Goal: Task Accomplishment & Management: Manage account settings

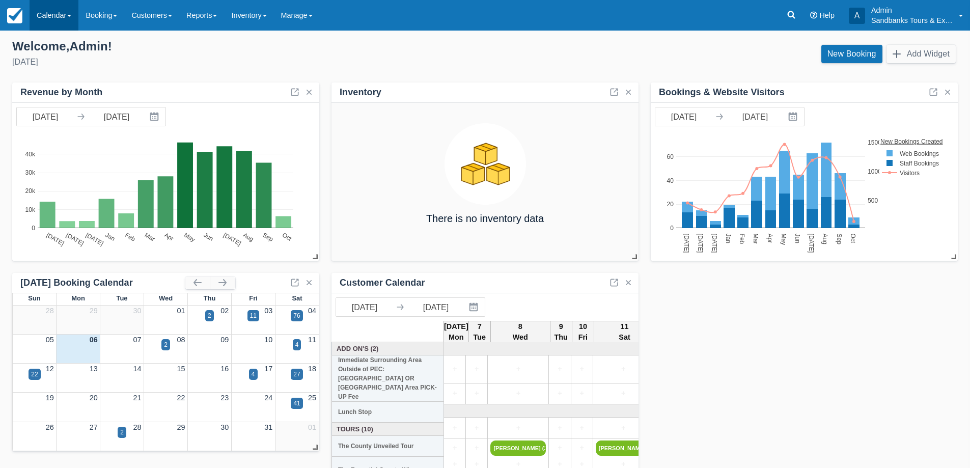
click at [64, 2] on link "Calendar" at bounding box center [54, 15] width 49 height 31
click at [66, 43] on link "Booking" at bounding box center [70, 43] width 80 height 21
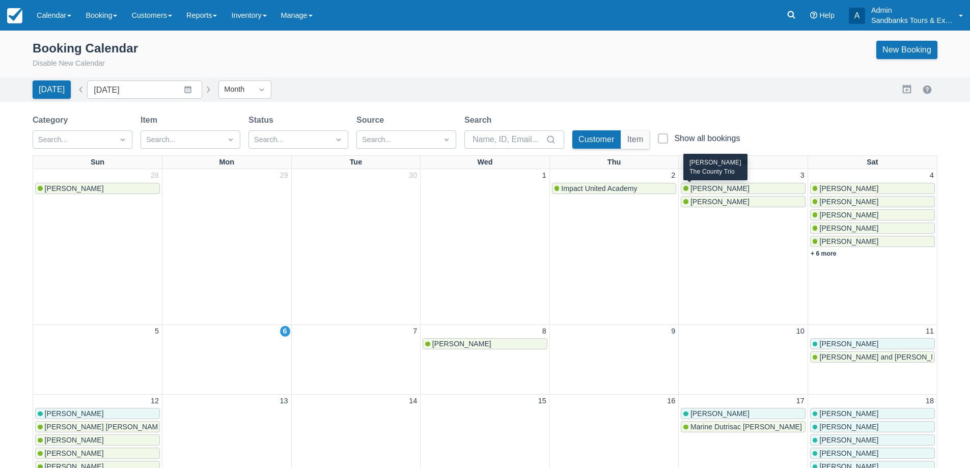
click at [708, 184] on span "[PERSON_NAME]" at bounding box center [720, 188] width 59 height 8
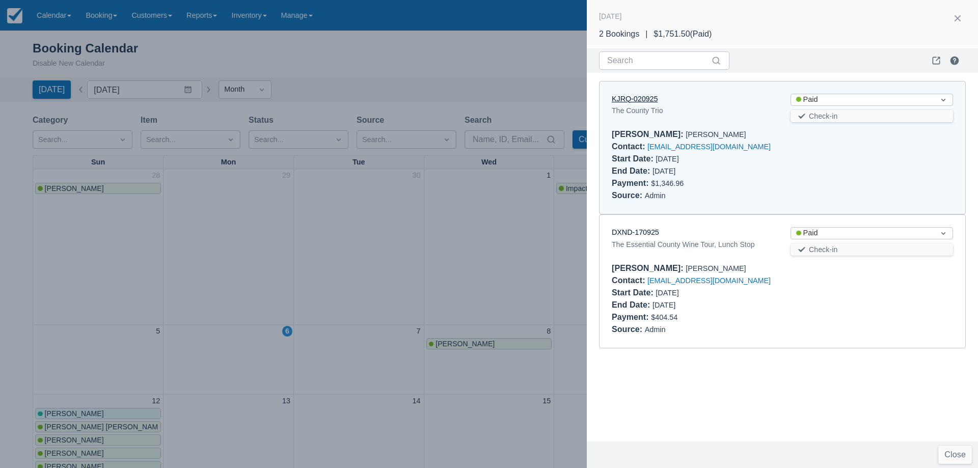
click at [640, 95] on link "KJRQ-020925" at bounding box center [635, 99] width 46 height 8
click at [433, 239] on div at bounding box center [489, 234] width 978 height 468
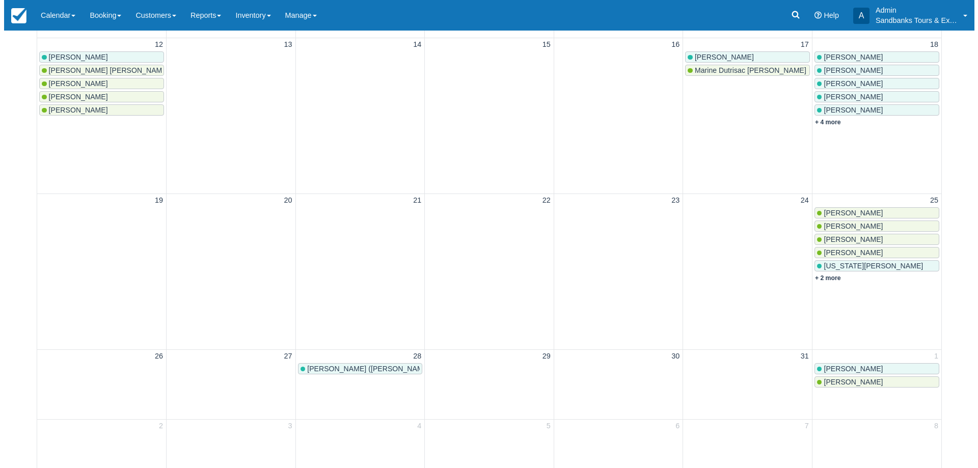
scroll to position [255, 0]
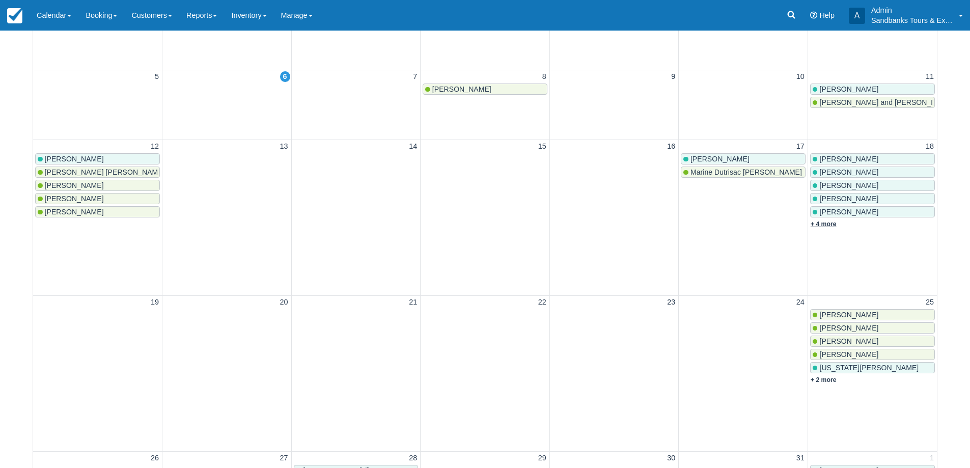
click at [834, 226] on link "+ 4 more" at bounding box center [824, 223] width 26 height 7
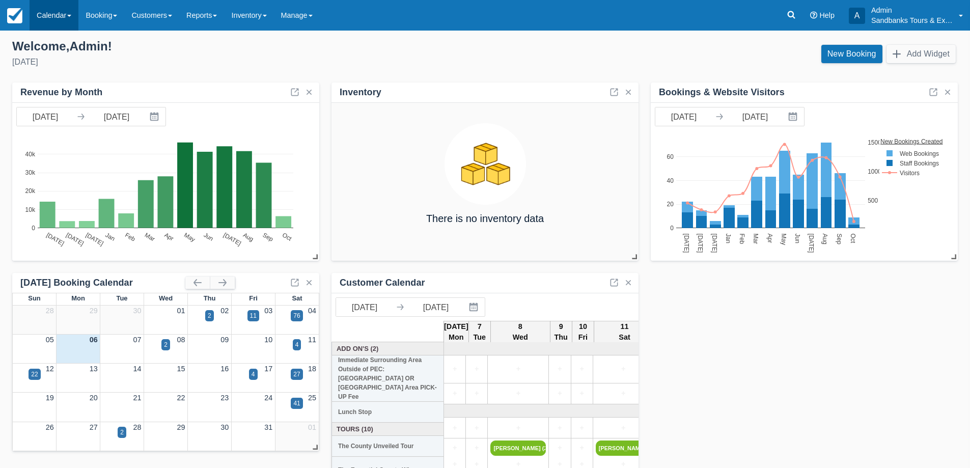
click at [56, 7] on link "Calendar" at bounding box center [54, 15] width 49 height 31
click at [60, 51] on link "Booking" at bounding box center [70, 43] width 80 height 21
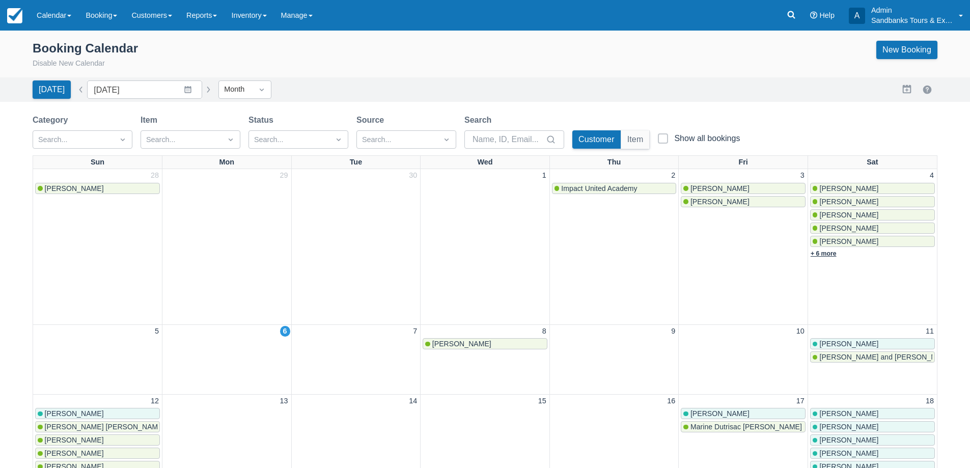
click at [832, 251] on link "+ 6 more" at bounding box center [824, 253] width 26 height 7
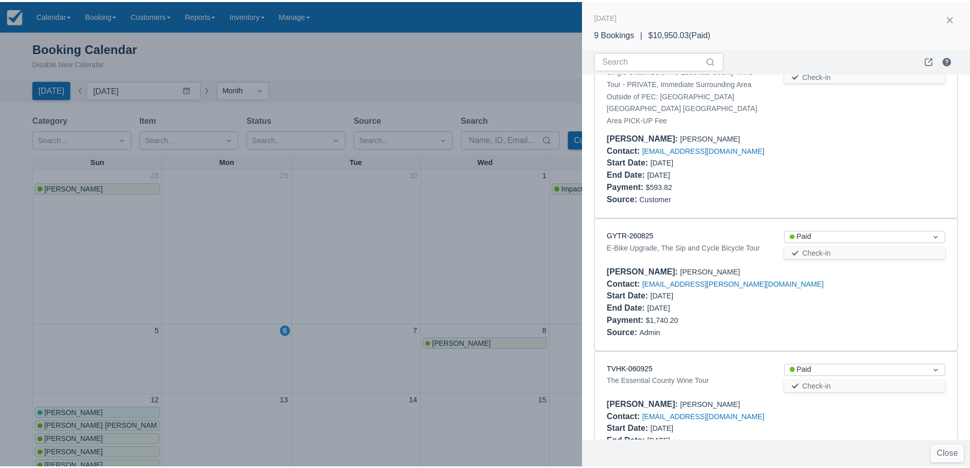
scroll to position [444, 0]
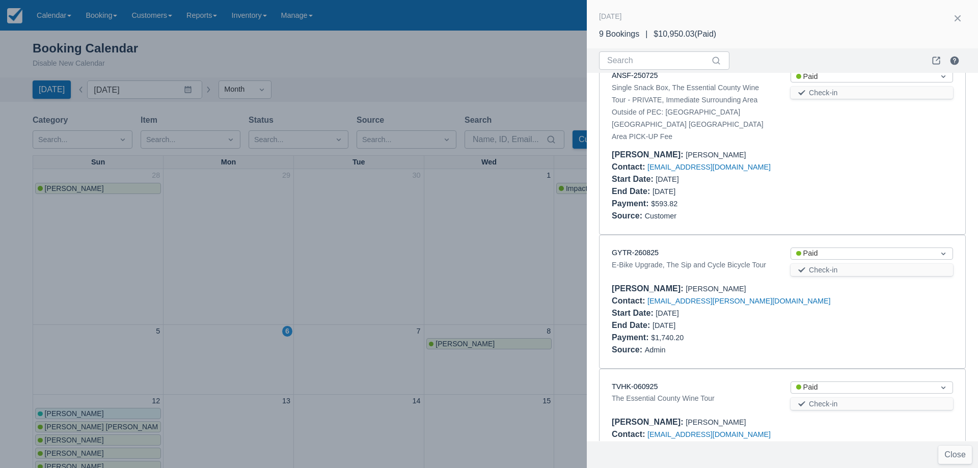
drag, startPoint x: 468, startPoint y: 295, endPoint x: 480, endPoint y: 248, distance: 48.2
click at [462, 286] on div at bounding box center [489, 234] width 978 height 468
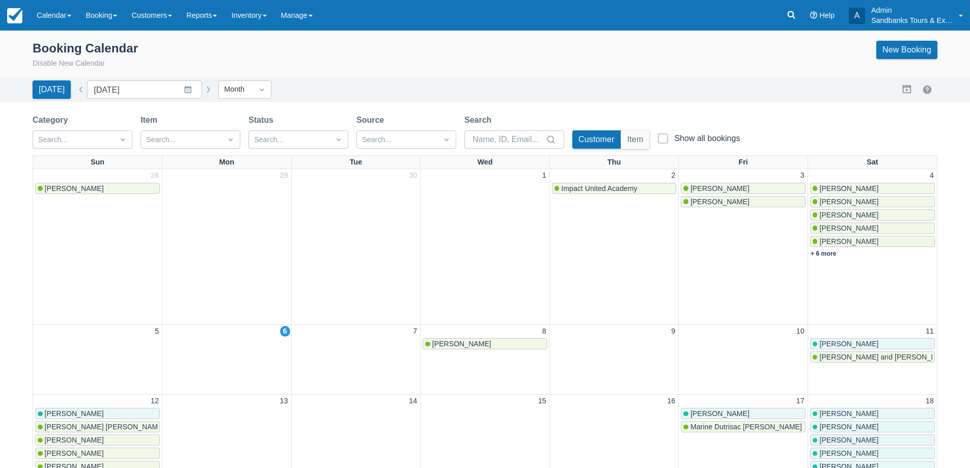
scroll to position [0, 0]
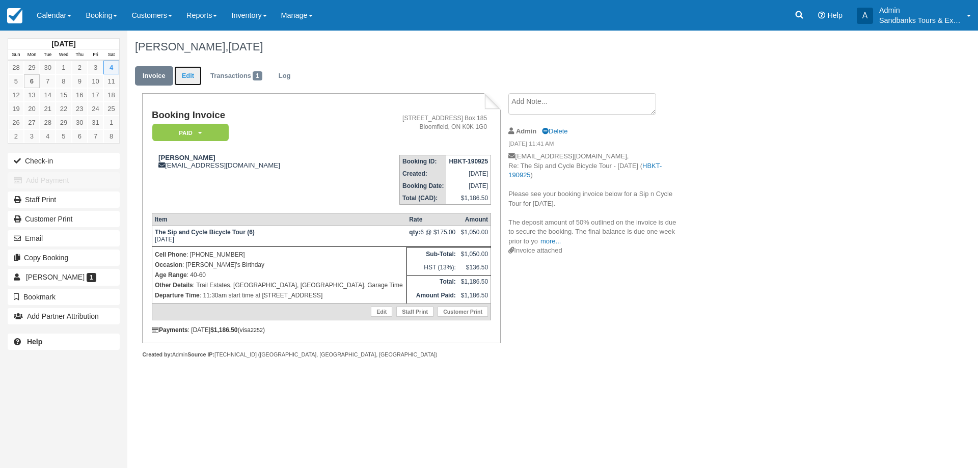
click at [188, 80] on link "Edit" at bounding box center [187, 76] width 27 height 20
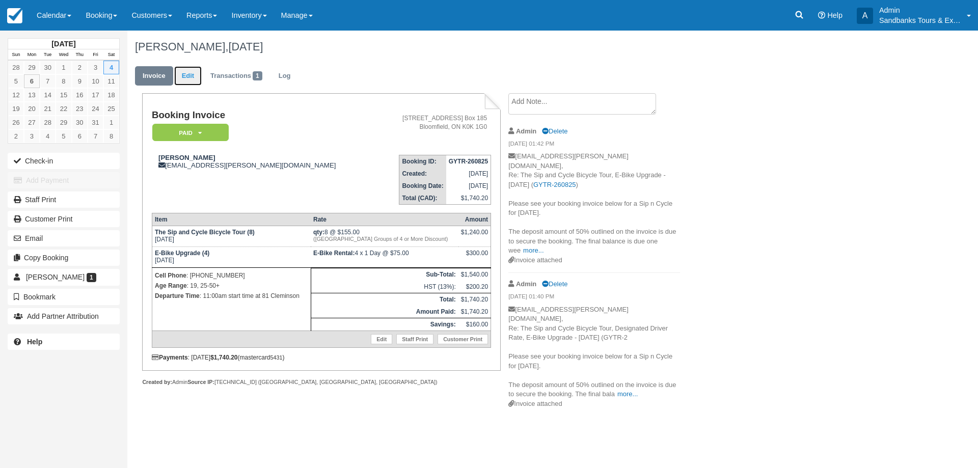
click at [180, 78] on link "Edit" at bounding box center [187, 76] width 27 height 20
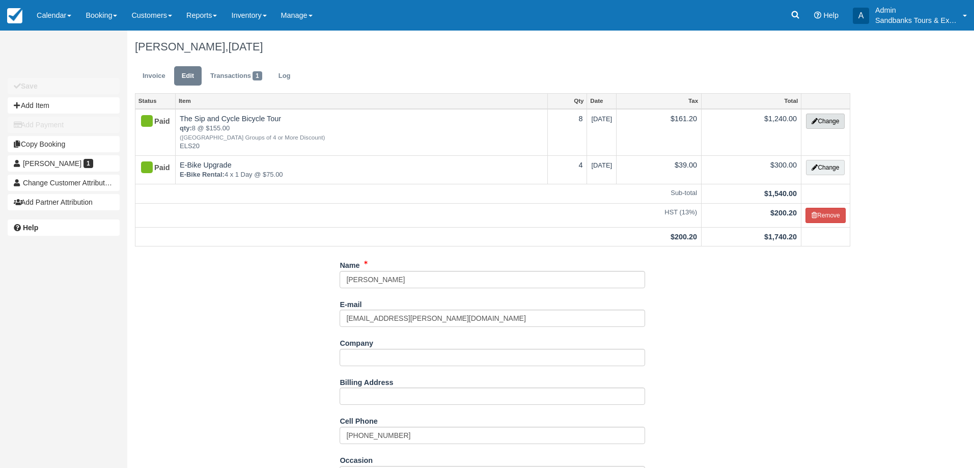
drag, startPoint x: 820, startPoint y: 118, endPoint x: 836, endPoint y: 115, distance: 16.5
click at [820, 118] on button "Change" at bounding box center [825, 121] width 39 height 15
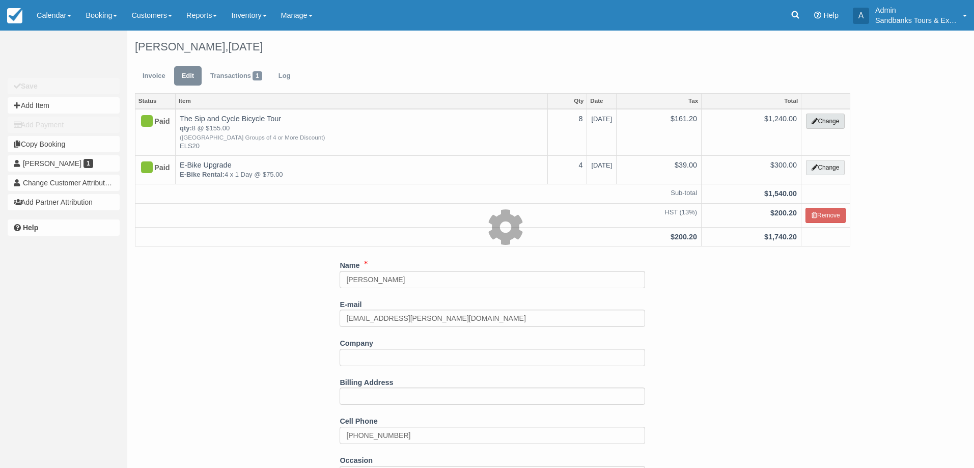
select select "40"
type input "1240.00"
type input "ELS20"
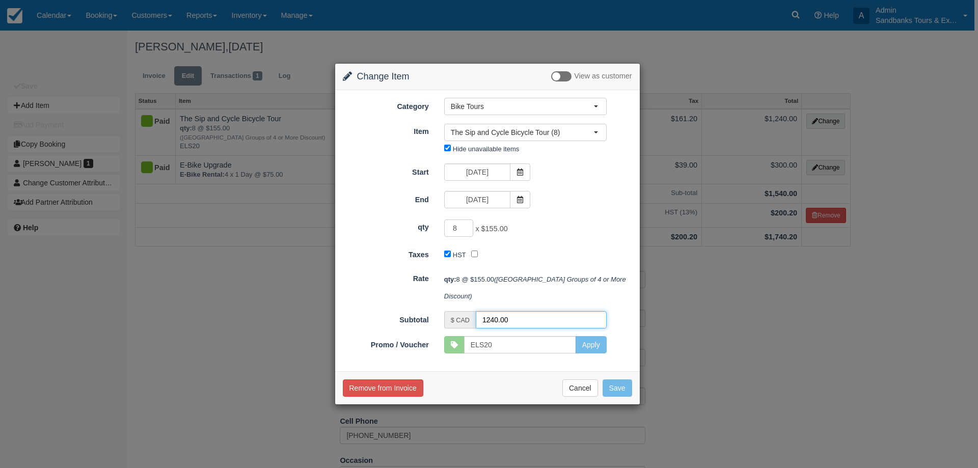
click at [508, 324] on input "1240.00" at bounding box center [541, 319] width 131 height 17
paste input "765"
type input "765"
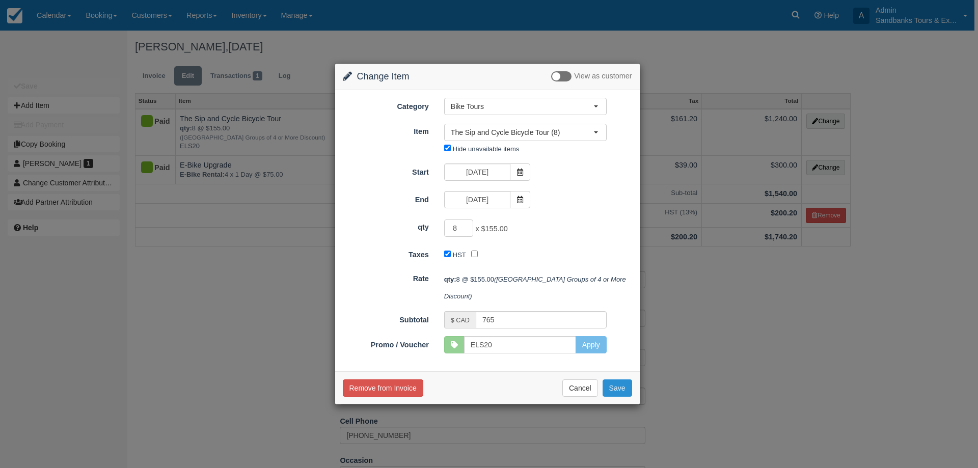
click at [619, 395] on button "Save" at bounding box center [617, 387] width 30 height 17
checkbox input "false"
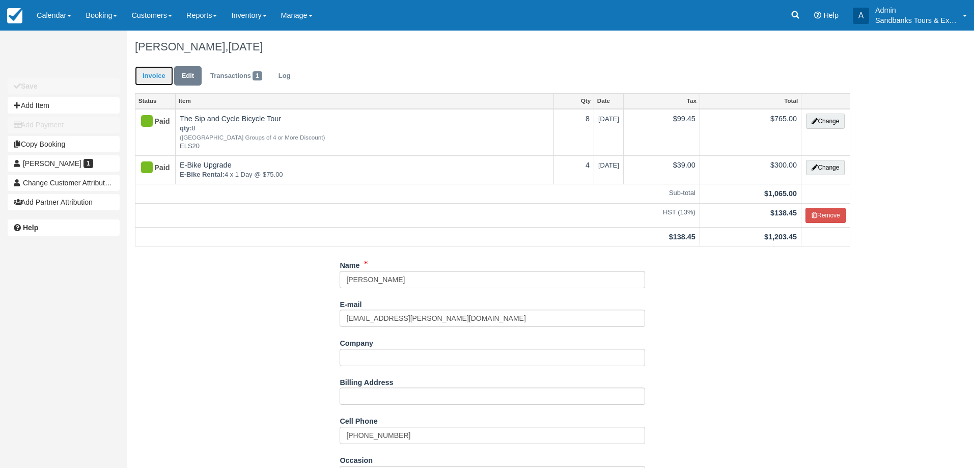
click at [150, 81] on link "Invoice" at bounding box center [154, 76] width 38 height 20
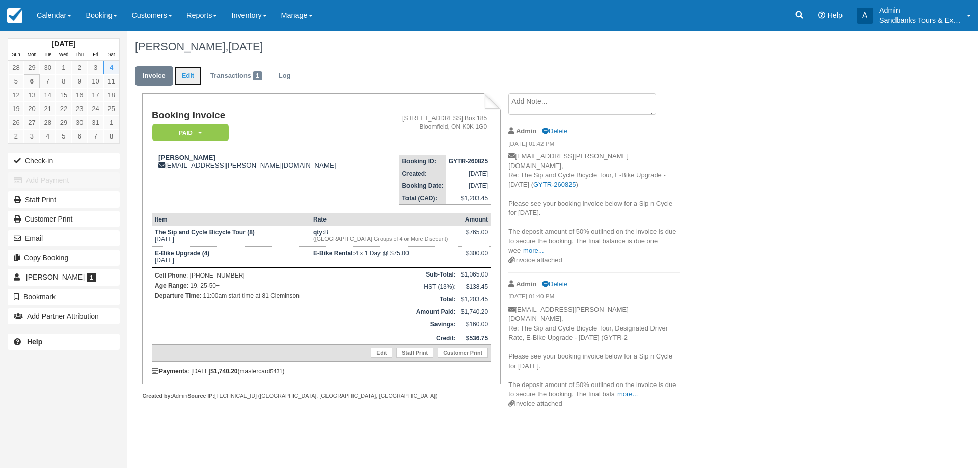
click at [192, 71] on link "Edit" at bounding box center [187, 76] width 27 height 20
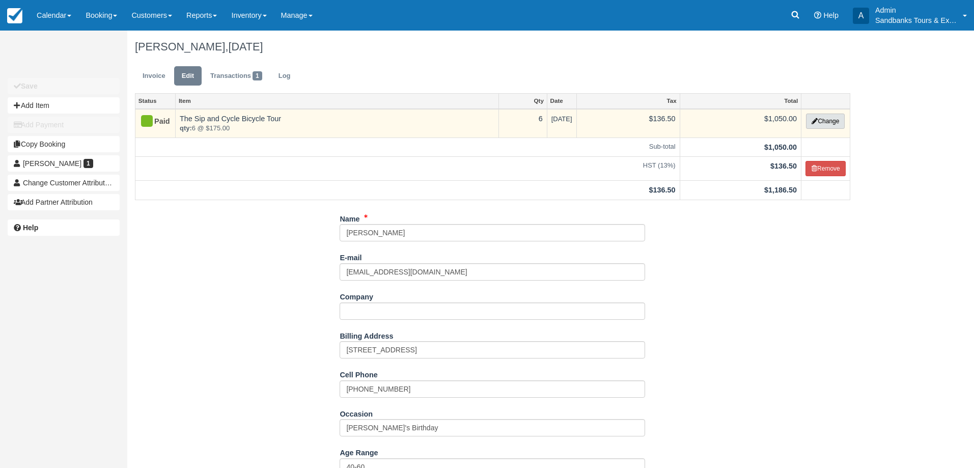
click at [830, 120] on button "Change" at bounding box center [825, 121] width 39 height 15
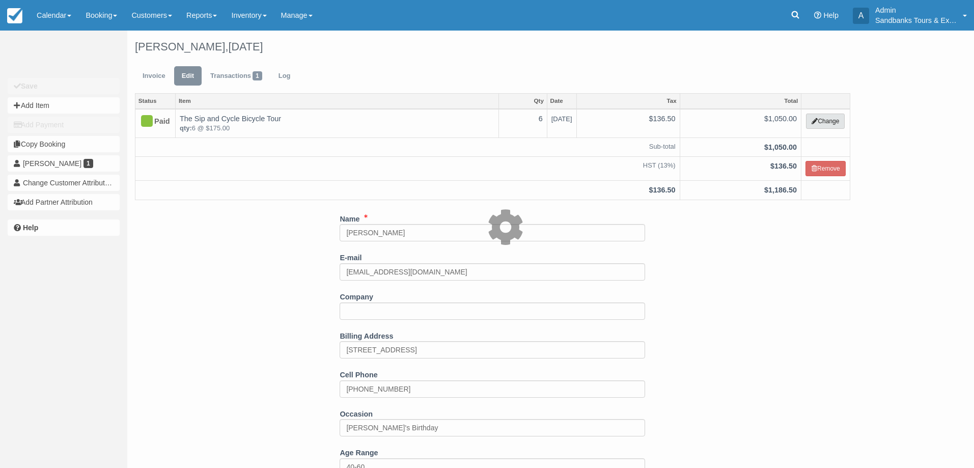
select select "40"
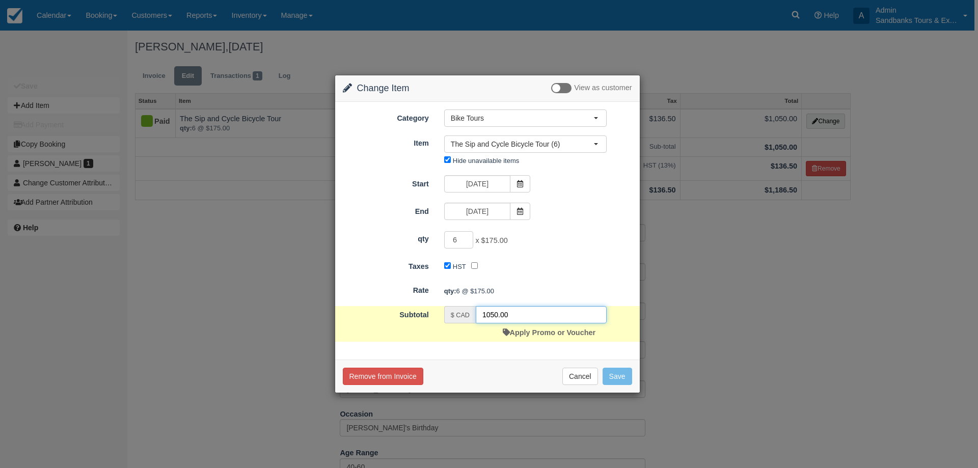
click at [491, 309] on input "1050.00" at bounding box center [541, 314] width 131 height 17
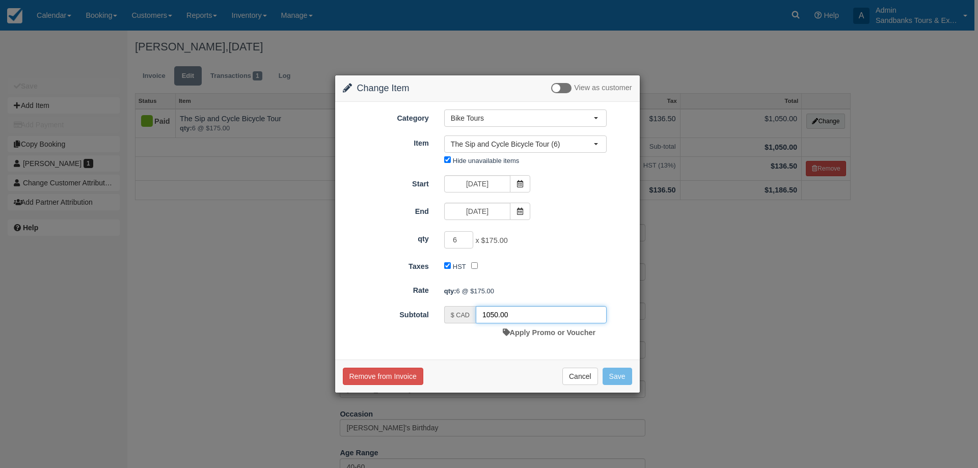
click at [496, 316] on input "1050.00" at bounding box center [541, 314] width 131 height 17
type input "600"
click at [622, 377] on button "Save" at bounding box center [617, 376] width 30 height 17
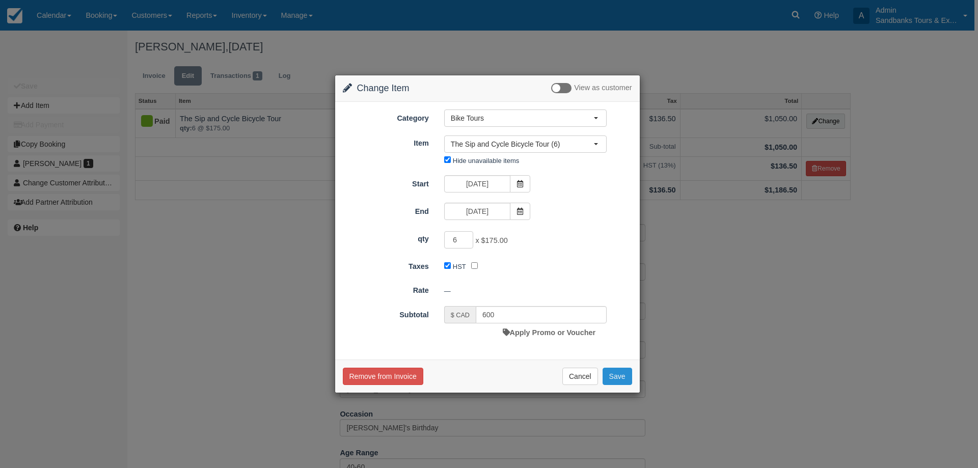
checkbox input "false"
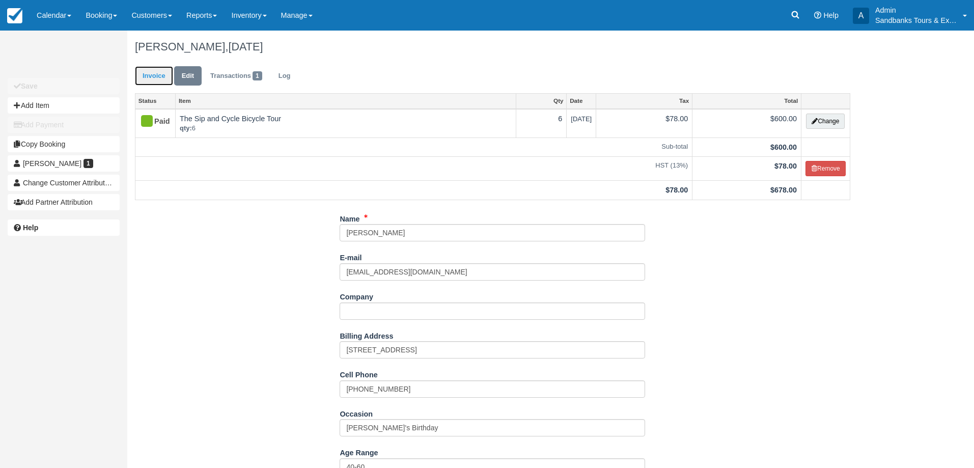
click at [154, 67] on link "Invoice" at bounding box center [154, 76] width 38 height 20
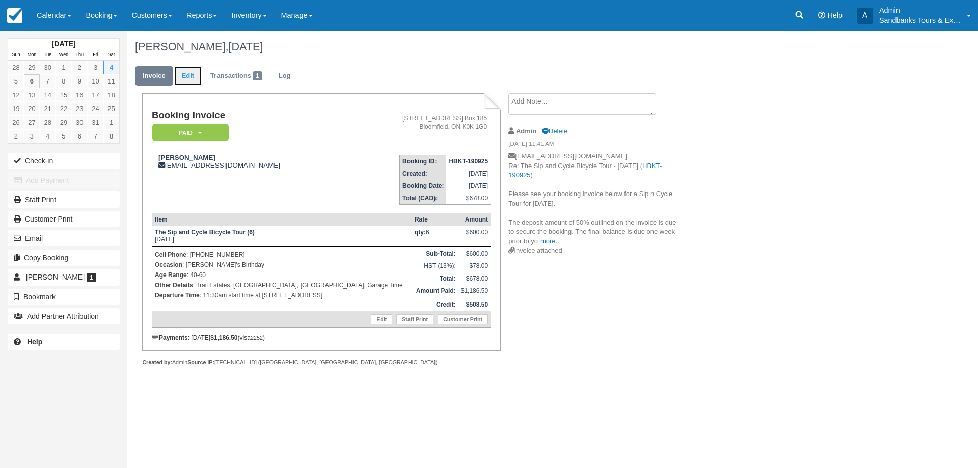
click at [198, 77] on link "Edit" at bounding box center [187, 76] width 27 height 20
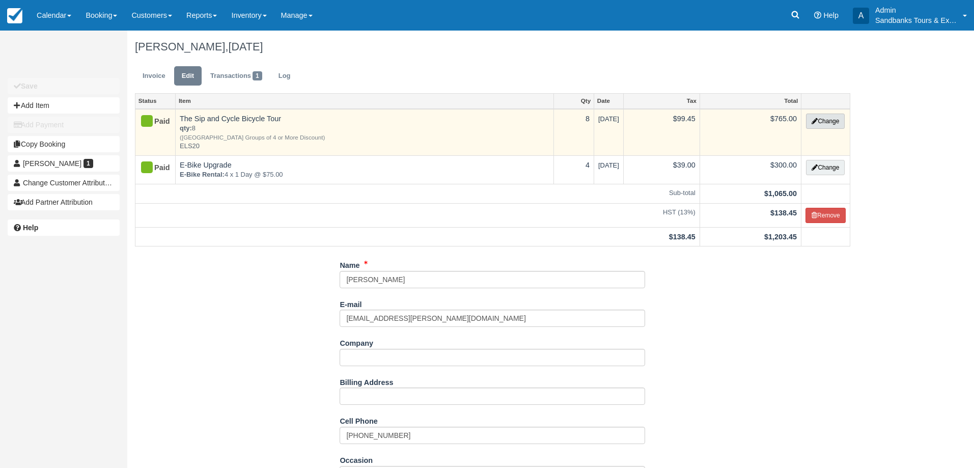
click at [830, 121] on button "Change" at bounding box center [825, 121] width 39 height 15
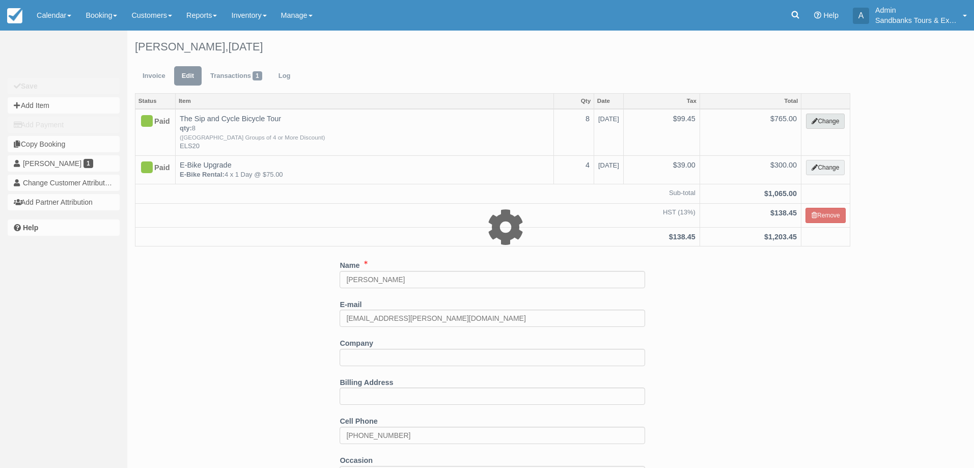
select select "40"
type input "765.00"
type input "ELS20"
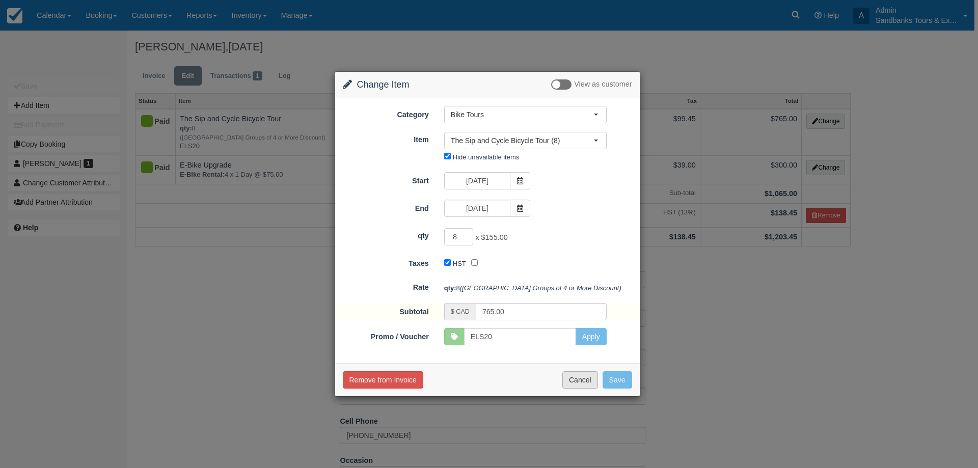
click at [571, 381] on button "Cancel" at bounding box center [580, 379] width 36 height 17
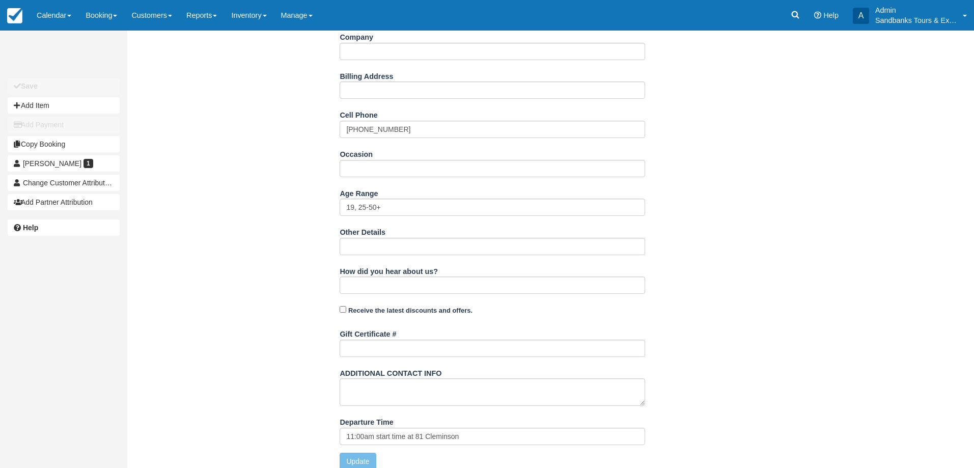
scroll to position [316, 0]
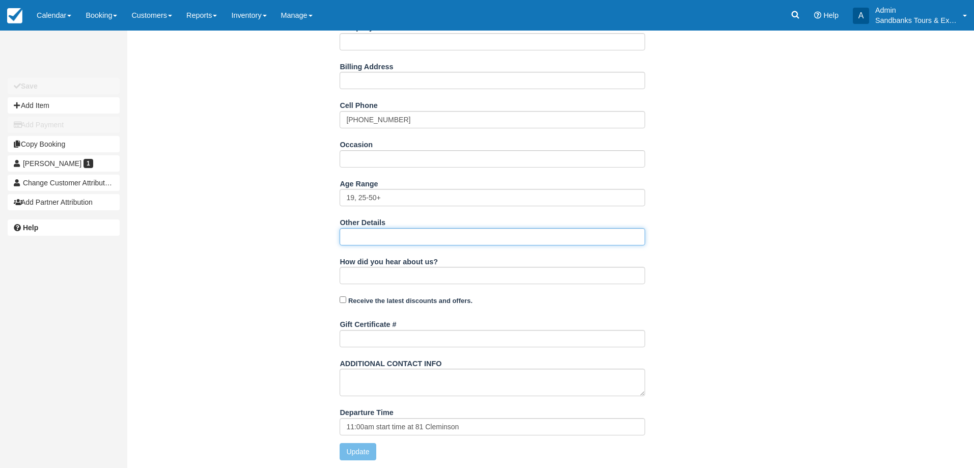
click at [380, 243] on input "Other Details" at bounding box center [493, 236] width 306 height 17
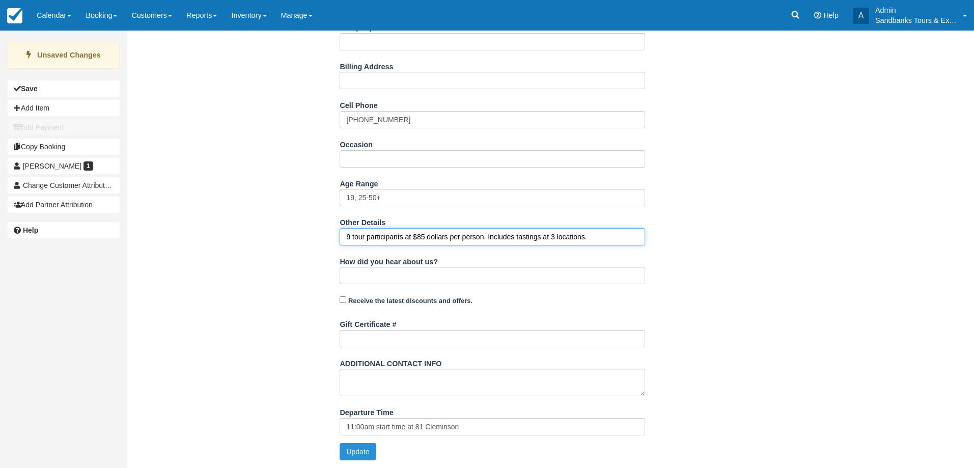
type input "9 tour participants at $85 dollars per person. Includes tastings at 3 locations."
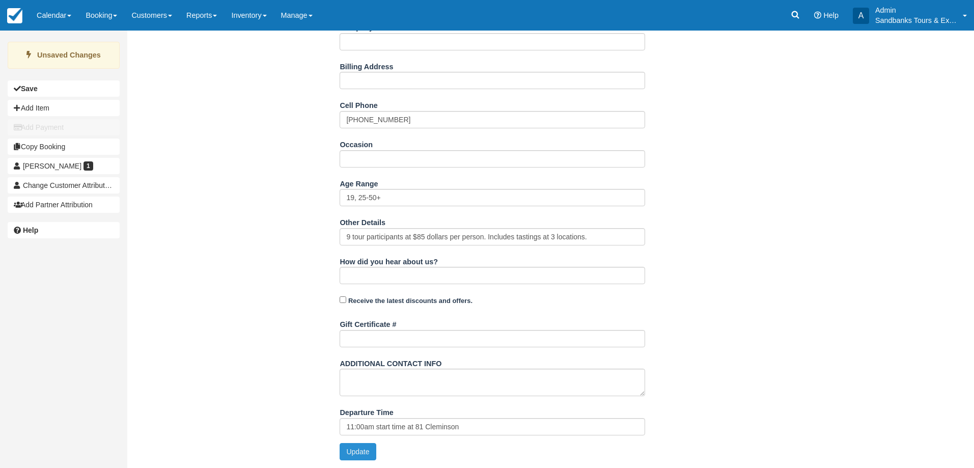
click at [358, 446] on button "Update" at bounding box center [358, 451] width 36 height 17
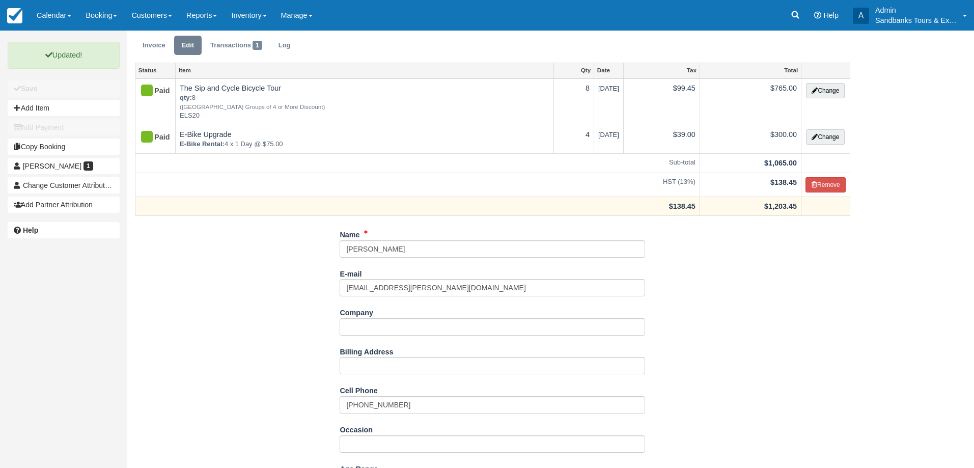
scroll to position [0, 0]
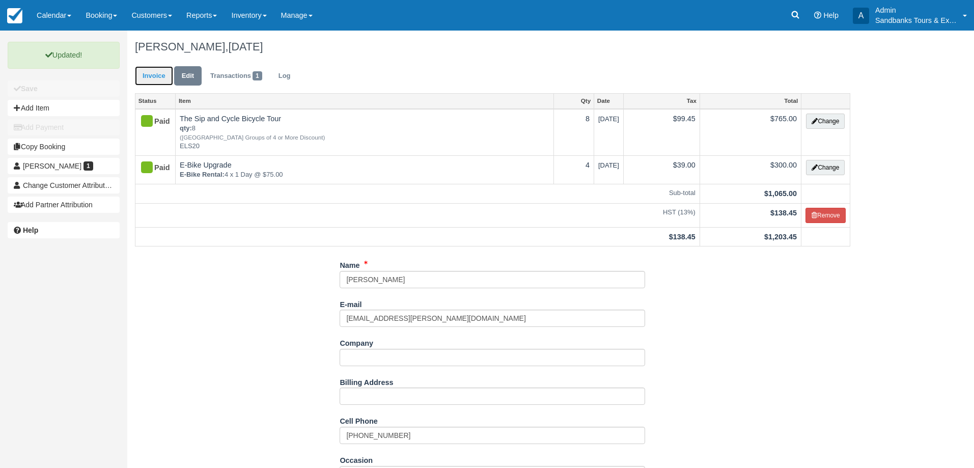
click at [155, 78] on link "Invoice" at bounding box center [154, 76] width 38 height 20
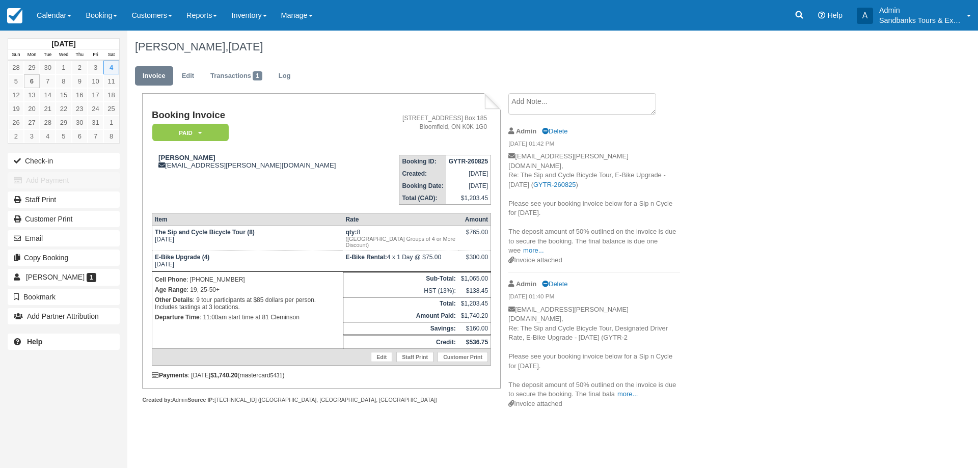
click at [223, 253] on td "E-Bike Upgrade (4) [DATE]" at bounding box center [247, 261] width 191 height 21
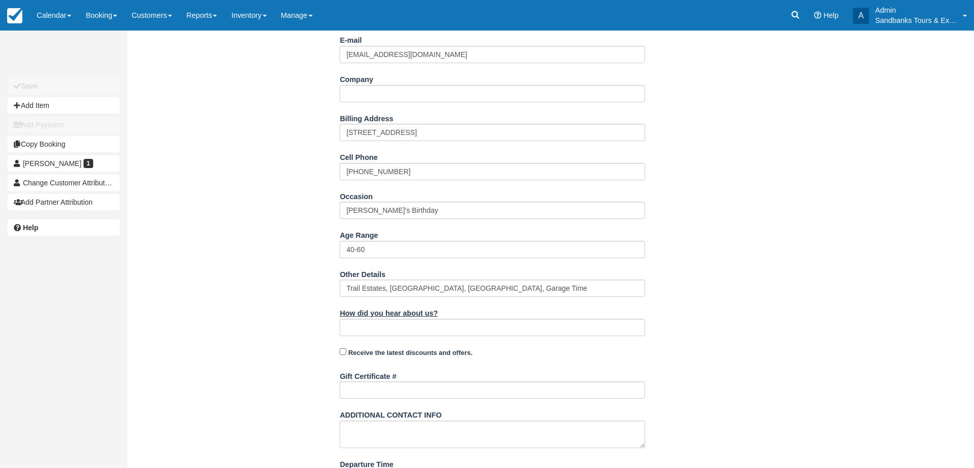
scroll to position [218, 0]
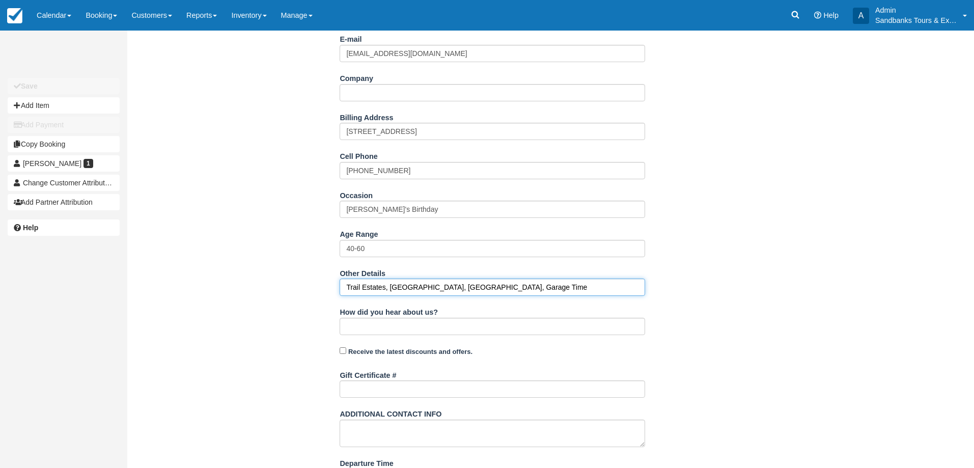
click at [428, 289] on input "Trail Estates, [GEOGRAPHIC_DATA], [GEOGRAPHIC_DATA], Garage Time" at bounding box center [493, 287] width 306 height 17
click at [427, 286] on input "Trail Estates, Broken Stone, Loch Mor, Garage Time" at bounding box center [493, 287] width 306 height 17
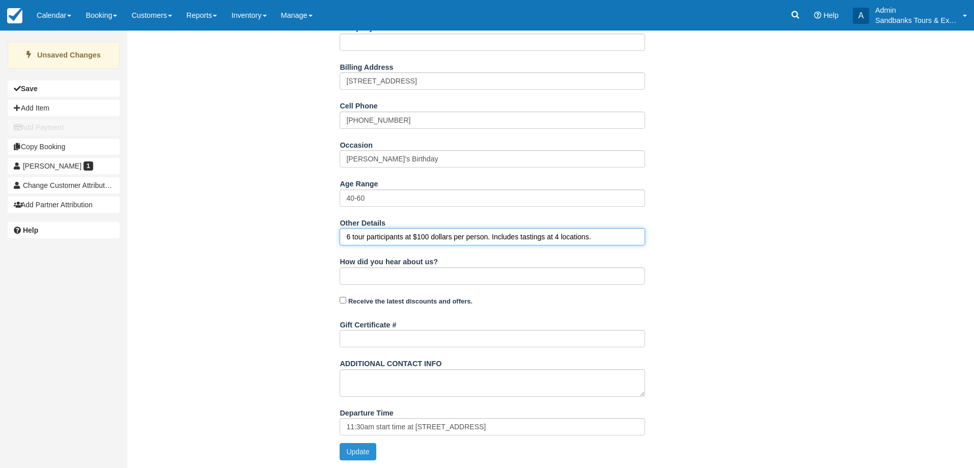
type input "6 tour participants at $100 dollars per person. Includes tastings at 4 location…"
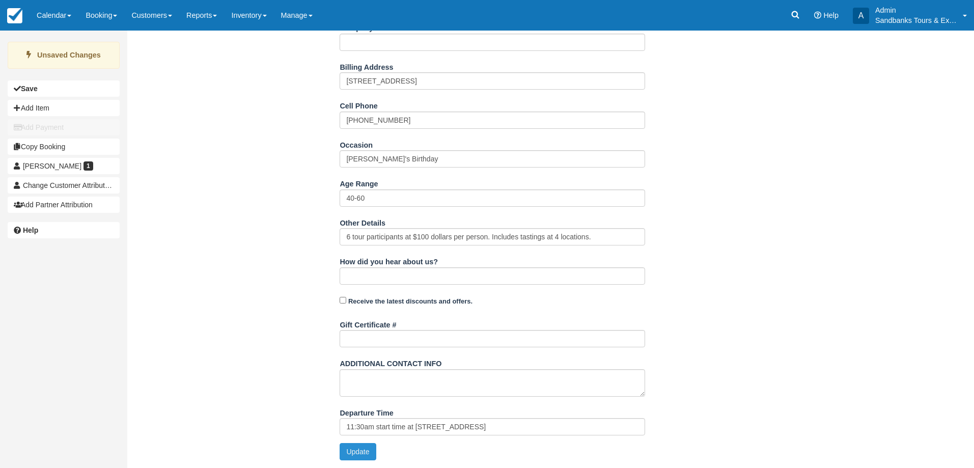
click at [354, 456] on button "Update" at bounding box center [358, 451] width 36 height 17
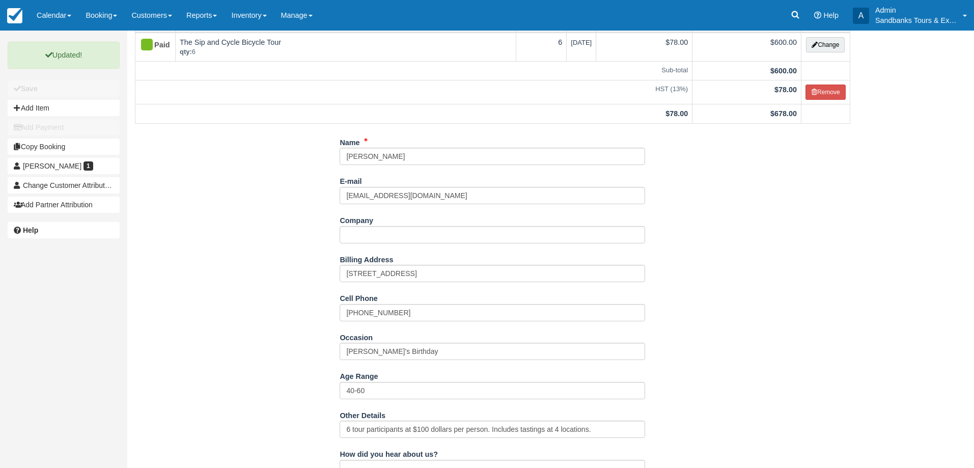
scroll to position [0, 0]
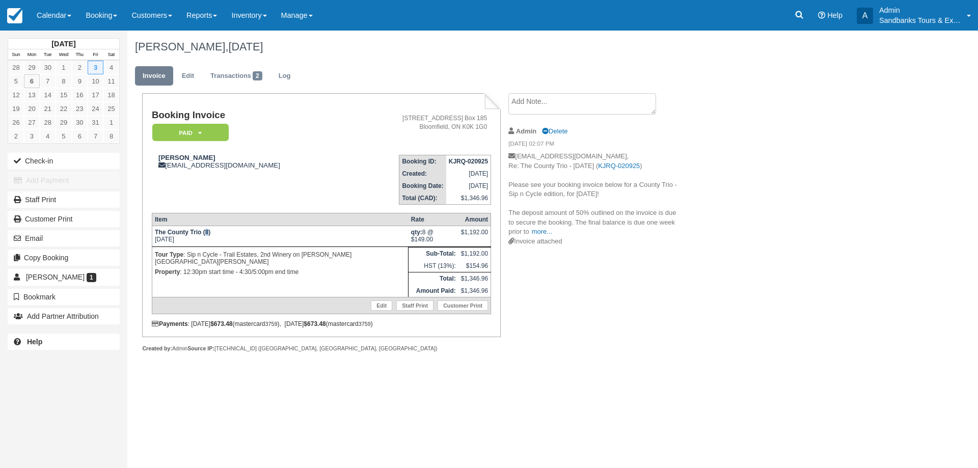
click at [206, 232] on strong "The County Trio (8)" at bounding box center [183, 232] width 56 height 7
click at [211, 233] on td "The County Trio (8) [DATE]" at bounding box center [280, 236] width 256 height 21
click at [66, 19] on link "Calendar" at bounding box center [54, 15] width 49 height 31
click at [69, 38] on link "Booking" at bounding box center [70, 43] width 80 height 21
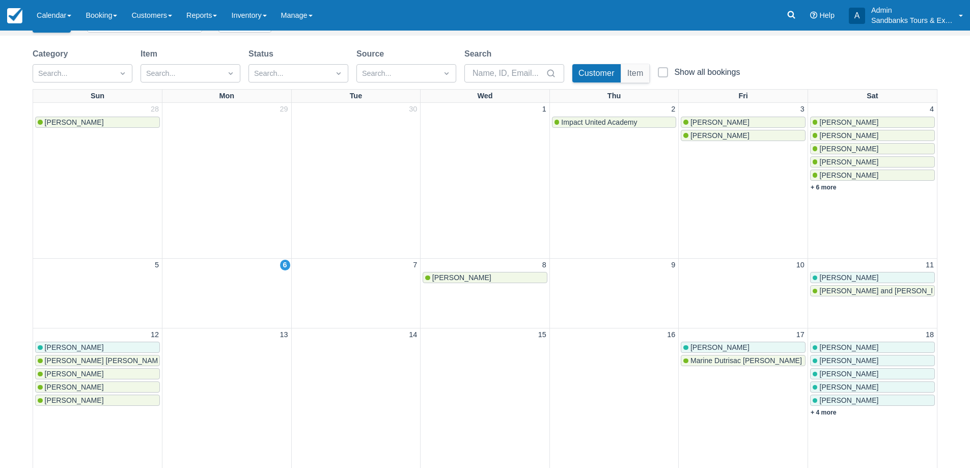
scroll to position [153, 0]
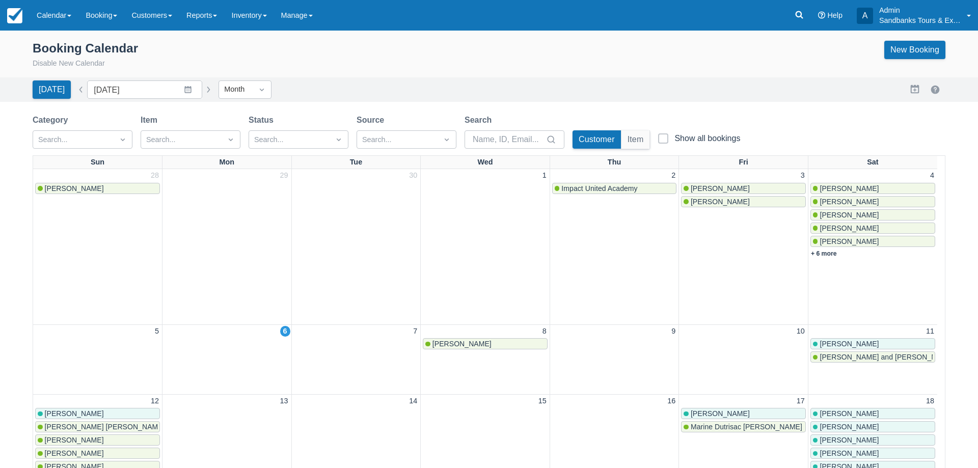
scroll to position [255, 0]
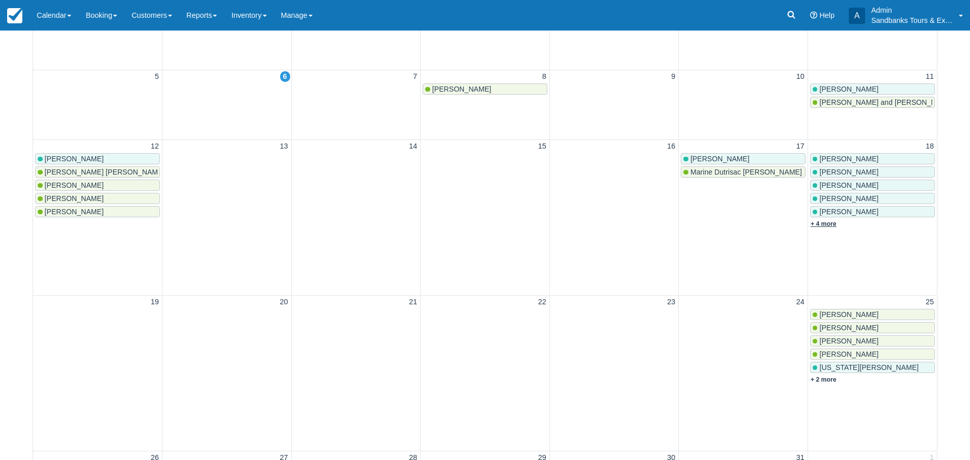
click at [825, 223] on link "+ 4 more" at bounding box center [824, 223] width 26 height 7
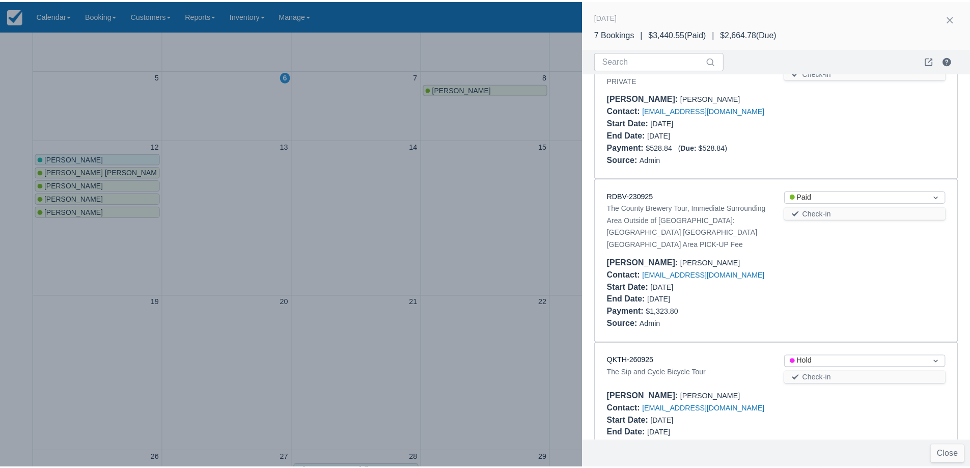
scroll to position [623, 0]
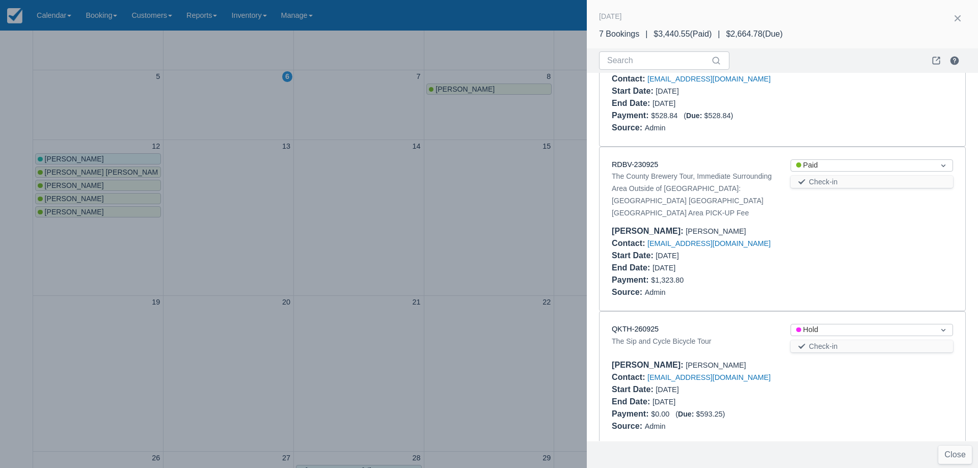
click at [453, 206] on div at bounding box center [489, 234] width 978 height 468
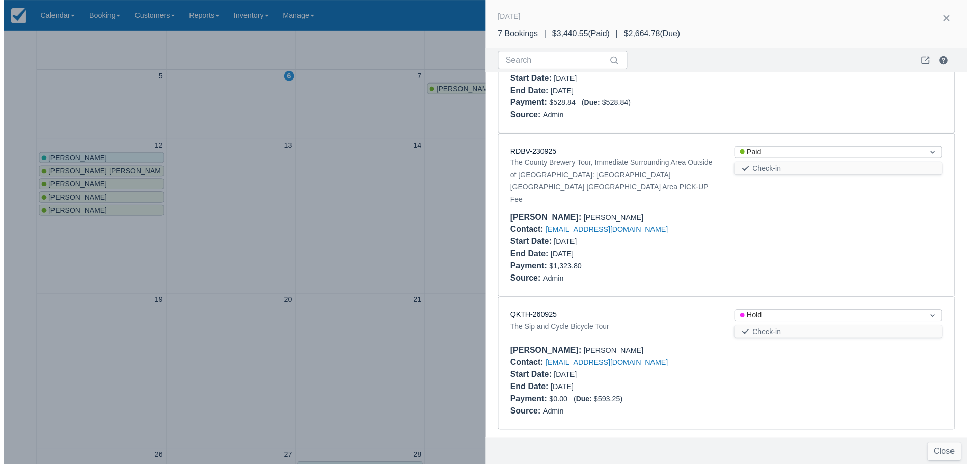
scroll to position [0, 0]
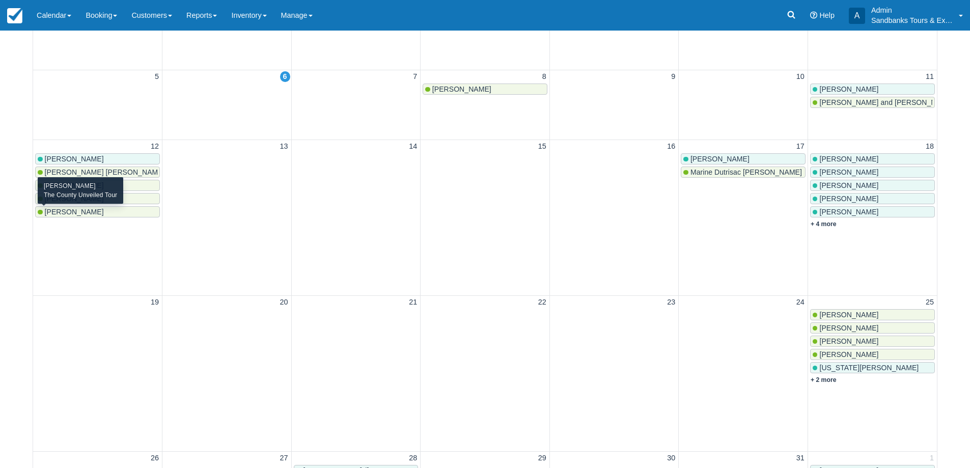
click at [93, 213] on div "Jashen Thakur" at bounding box center [98, 212] width 120 height 8
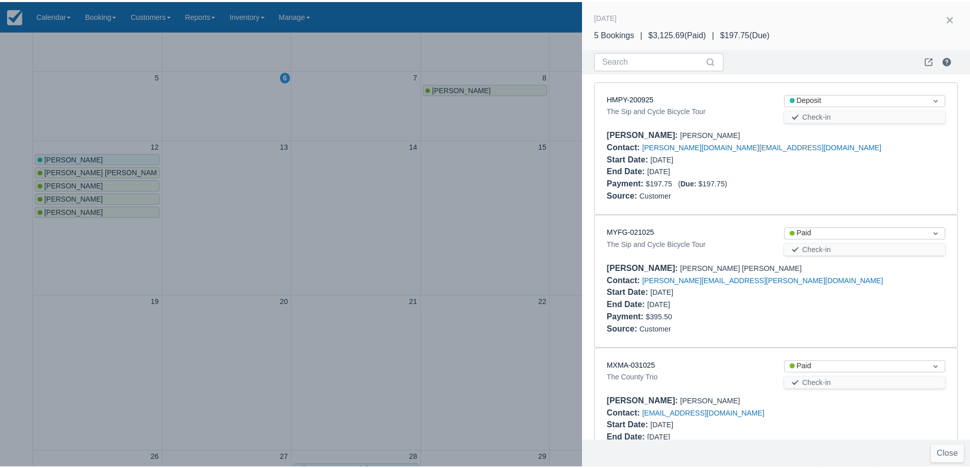
scroll to position [323, 0]
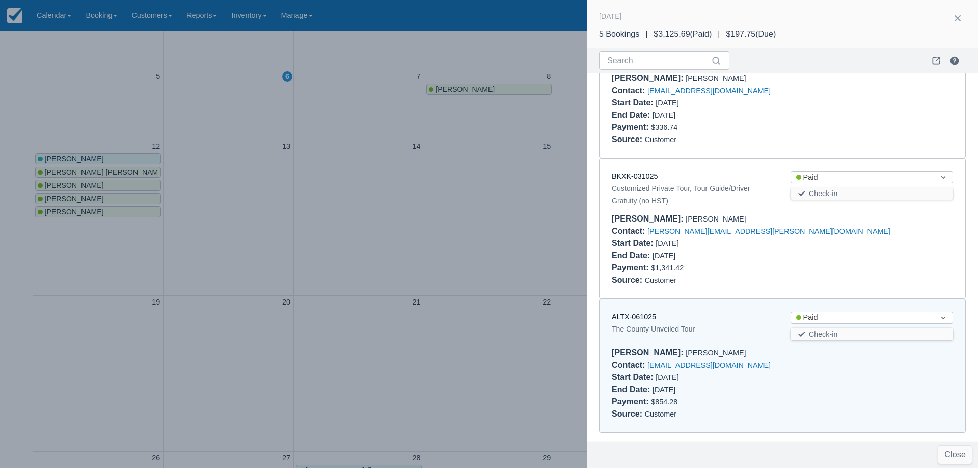
click at [639, 323] on div "The County Unveiled Tour" at bounding box center [693, 329] width 162 height 12
click at [637, 318] on link "ALTX-061025" at bounding box center [634, 317] width 44 height 8
click at [513, 204] on div at bounding box center [489, 234] width 978 height 468
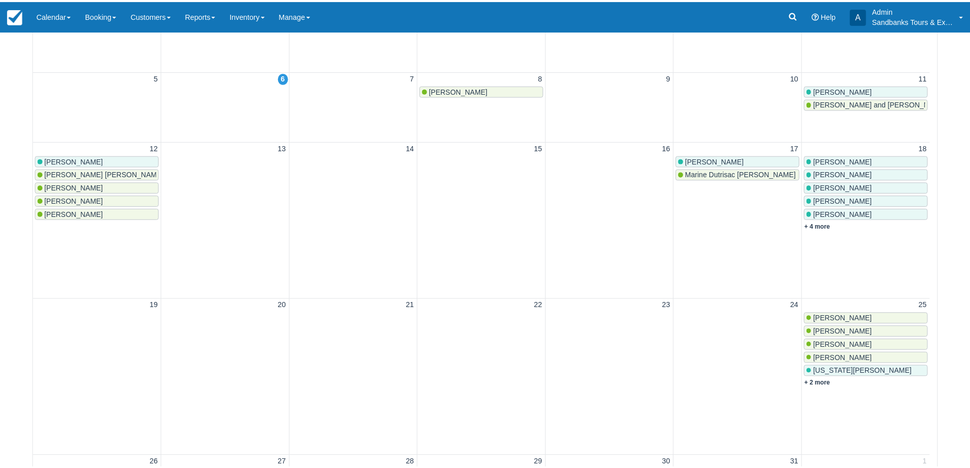
scroll to position [0, 0]
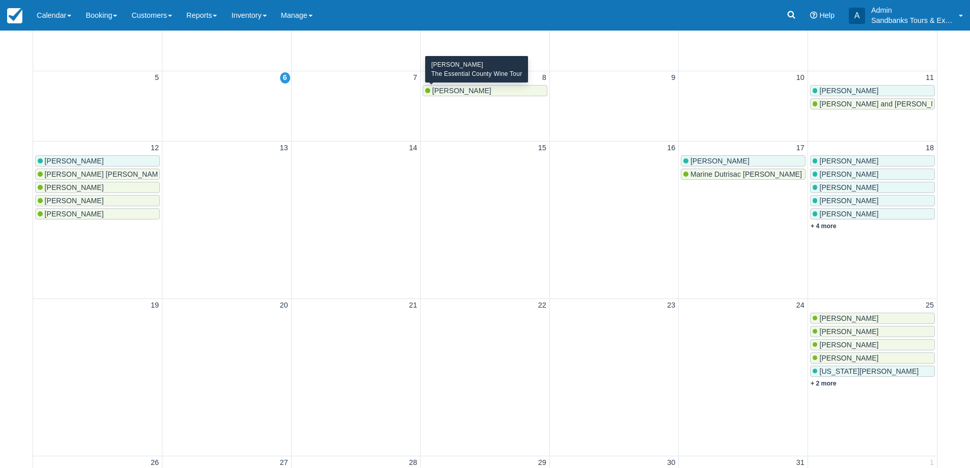
click at [459, 90] on span "Kendra Adema" at bounding box center [461, 91] width 59 height 8
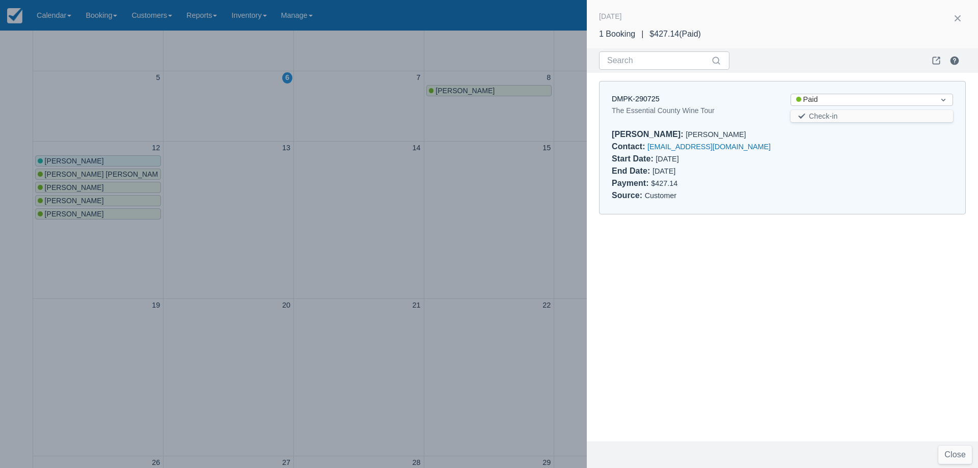
click at [633, 106] on div "The Essential County Wine Tour" at bounding box center [693, 110] width 162 height 12
click at [634, 101] on link "DMPK-290725" at bounding box center [636, 99] width 48 height 8
click at [457, 250] on div at bounding box center [489, 234] width 978 height 468
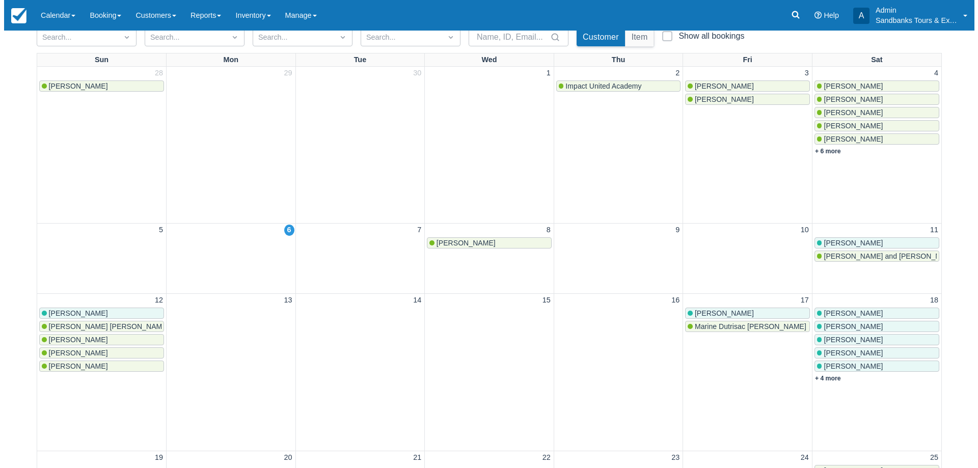
scroll to position [102, 0]
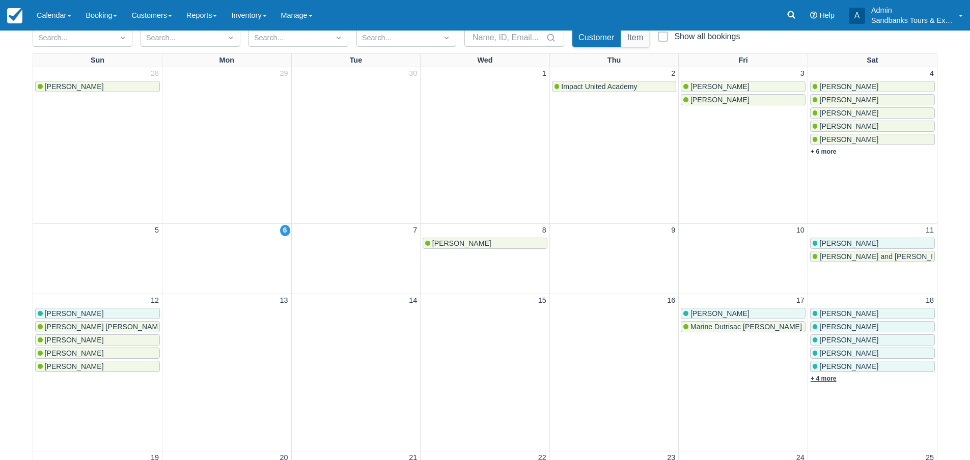
click at [827, 380] on link "+ 4 more" at bounding box center [824, 378] width 26 height 7
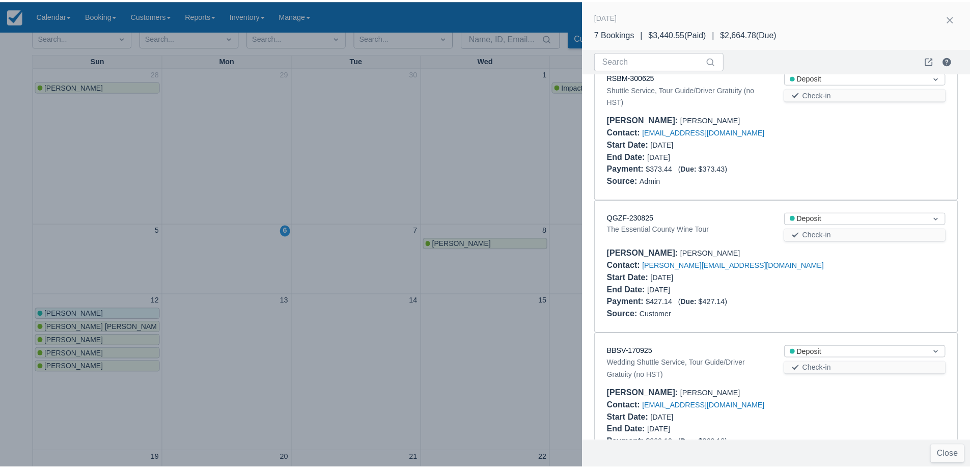
scroll to position [164, 0]
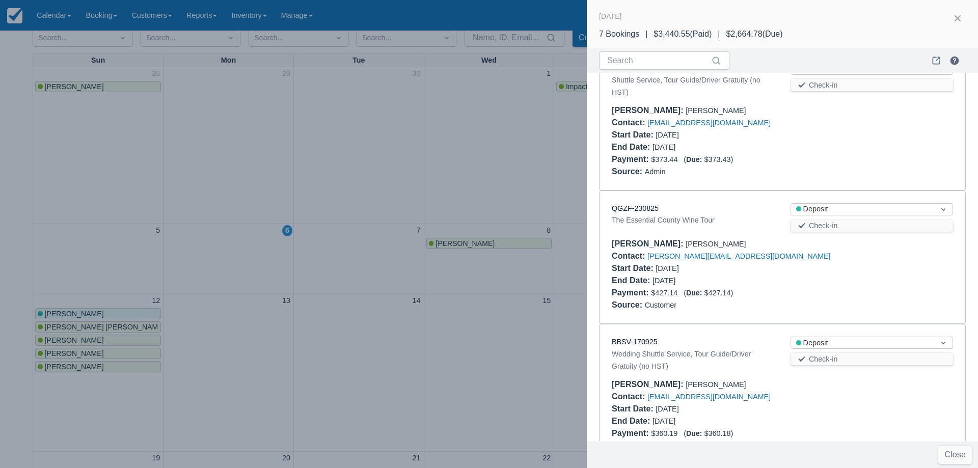
click at [315, 206] on div at bounding box center [489, 234] width 978 height 468
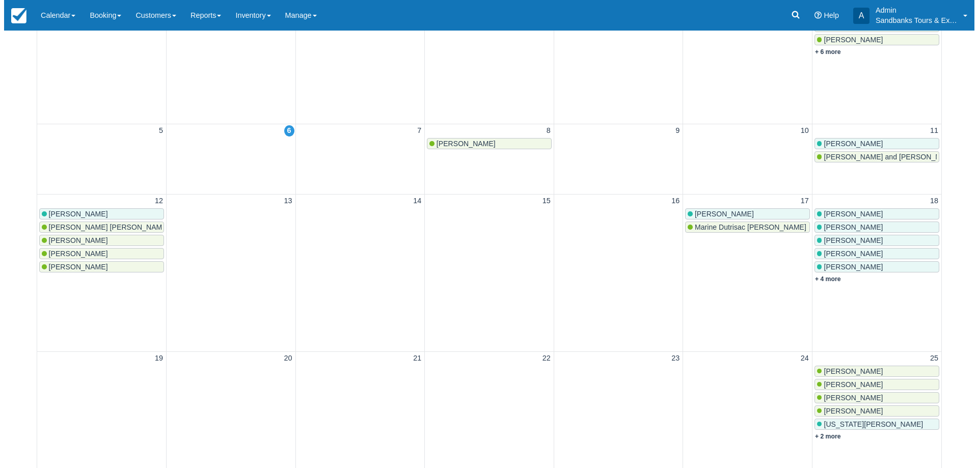
scroll to position [102, 0]
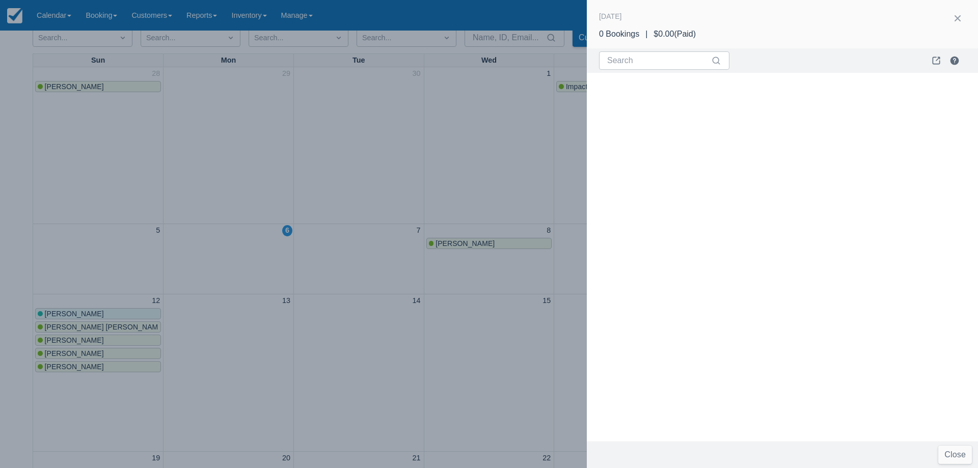
click at [330, 230] on div at bounding box center [489, 234] width 978 height 468
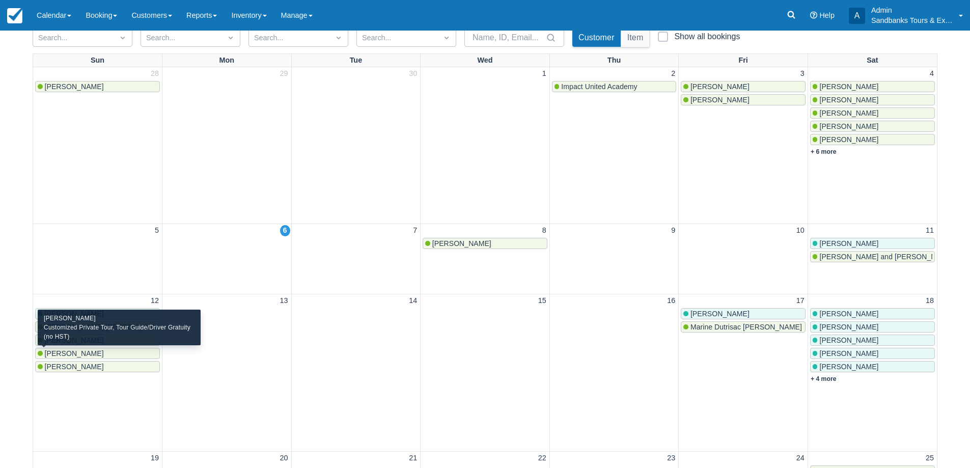
click at [87, 355] on span "Emilie BABAZADE" at bounding box center [74, 353] width 59 height 8
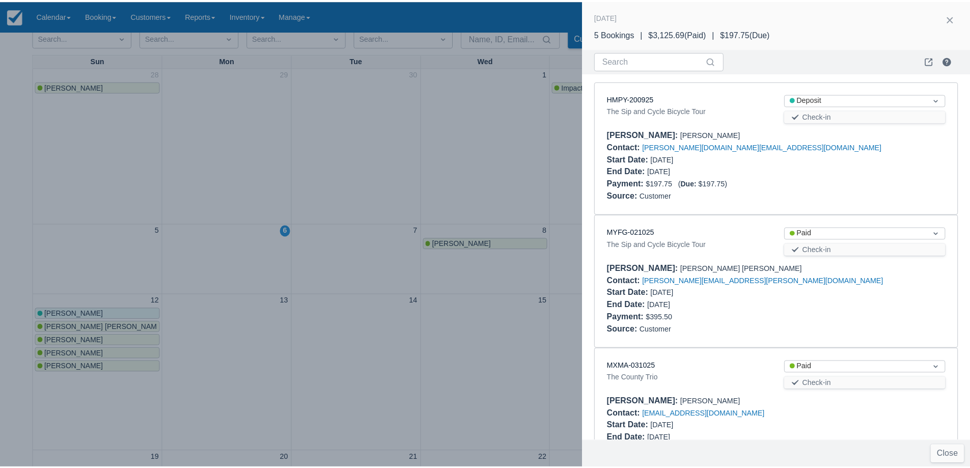
scroll to position [323, 0]
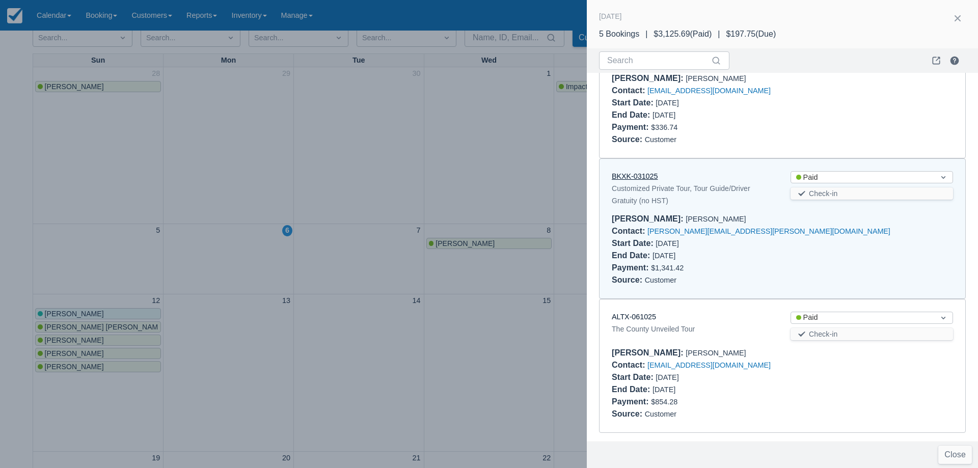
click at [628, 179] on link "BKXK-031025" at bounding box center [635, 176] width 46 height 8
click at [411, 201] on div at bounding box center [489, 234] width 978 height 468
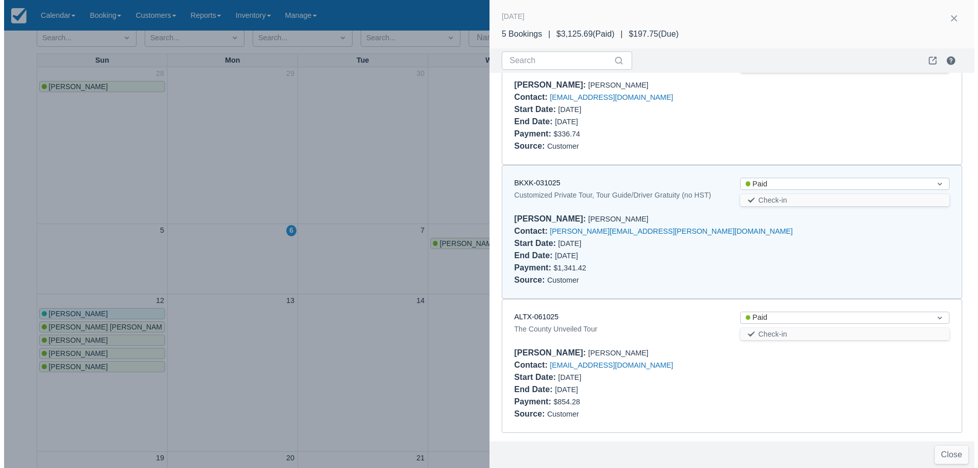
scroll to position [0, 0]
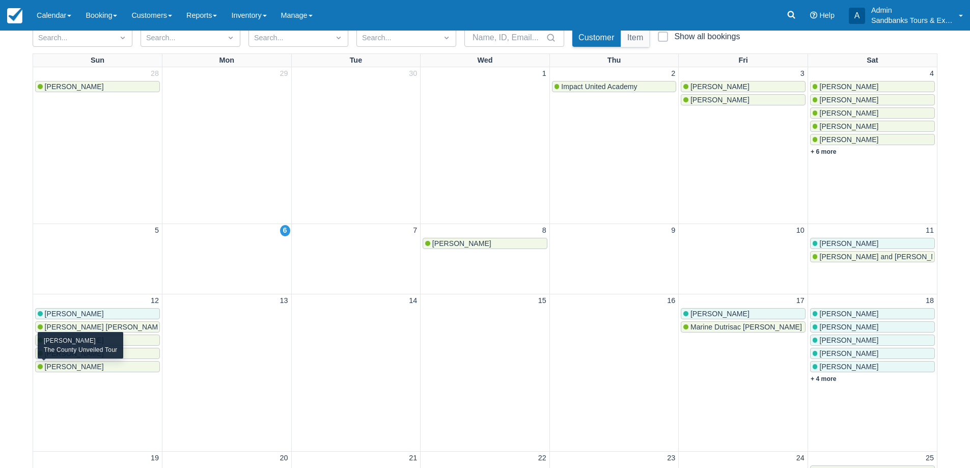
click at [80, 370] on span "[PERSON_NAME]" at bounding box center [74, 367] width 59 height 8
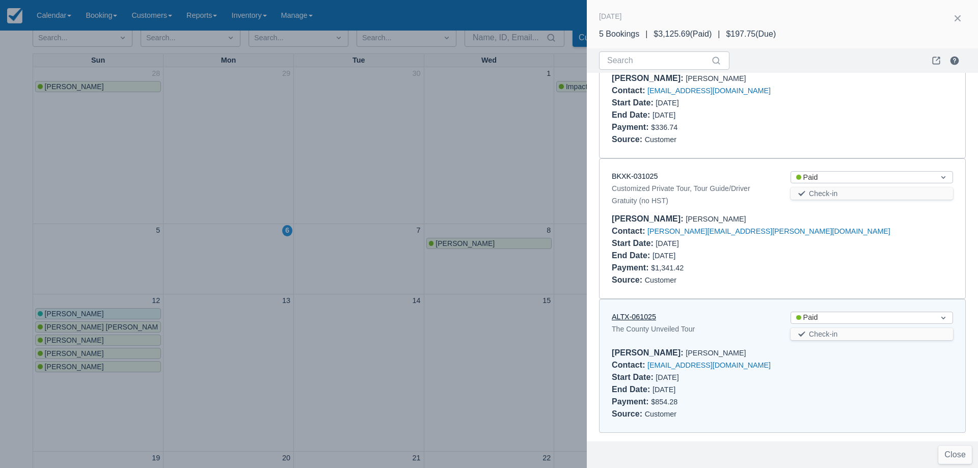
click at [642, 315] on link "ALTX-061025" at bounding box center [634, 317] width 44 height 8
click at [454, 192] on div at bounding box center [489, 234] width 978 height 468
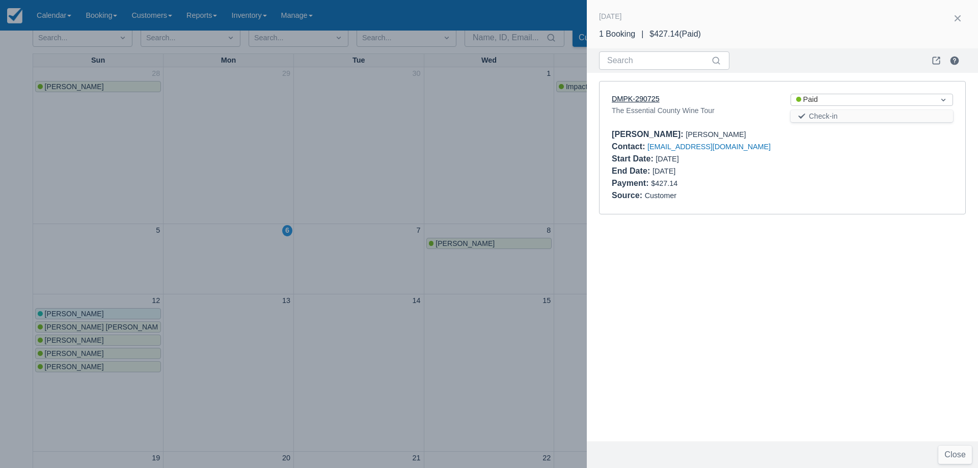
click at [645, 97] on link "DMPK-290725" at bounding box center [636, 99] width 48 height 8
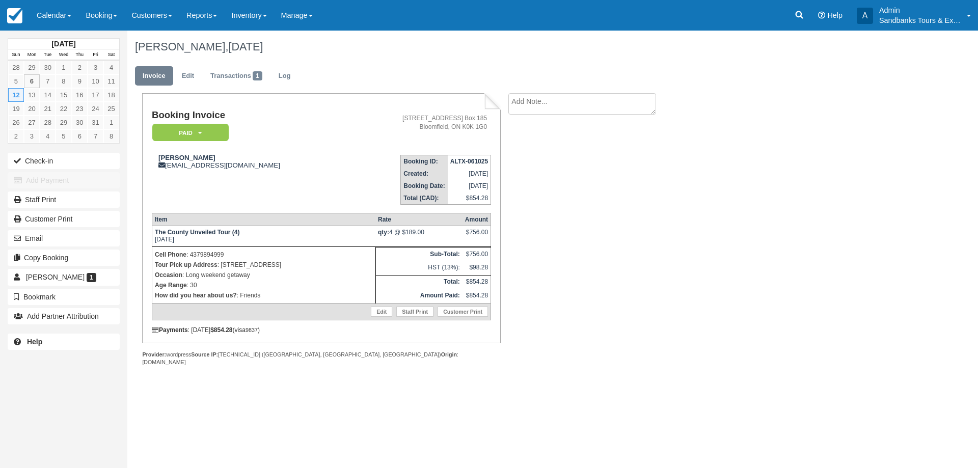
drag, startPoint x: 355, startPoint y: 264, endPoint x: 220, endPoint y: 267, distance: 135.5
click at [220, 267] on p "Tour Pick up Address : 1286 County Rd 14, Ameliasburgh, ON K0K 1A0" at bounding box center [264, 265] width 218 height 10
copy p "1286 County Rd 14, Ameliasburgh, ON K0K 1A0"
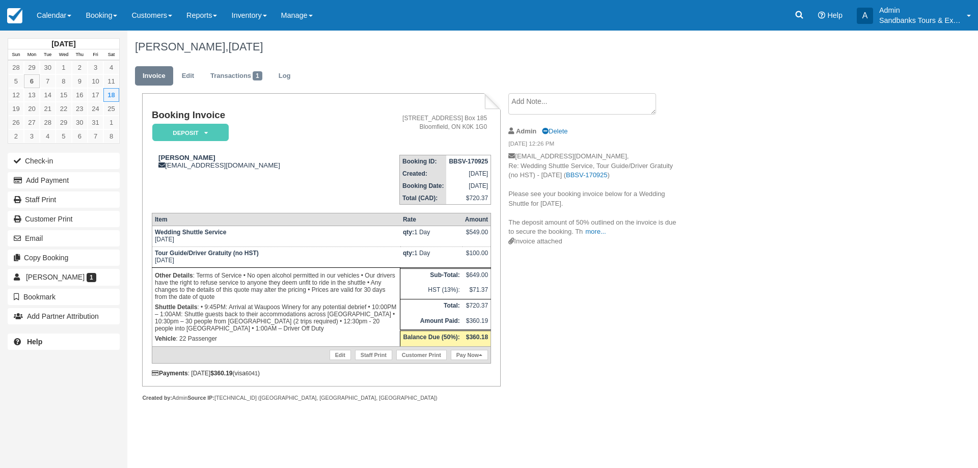
click at [280, 316] on p "Shuttle Details : • 9:45PM: Arrival at Waupoos Winery for any potential debrief…" at bounding box center [276, 318] width 242 height 32
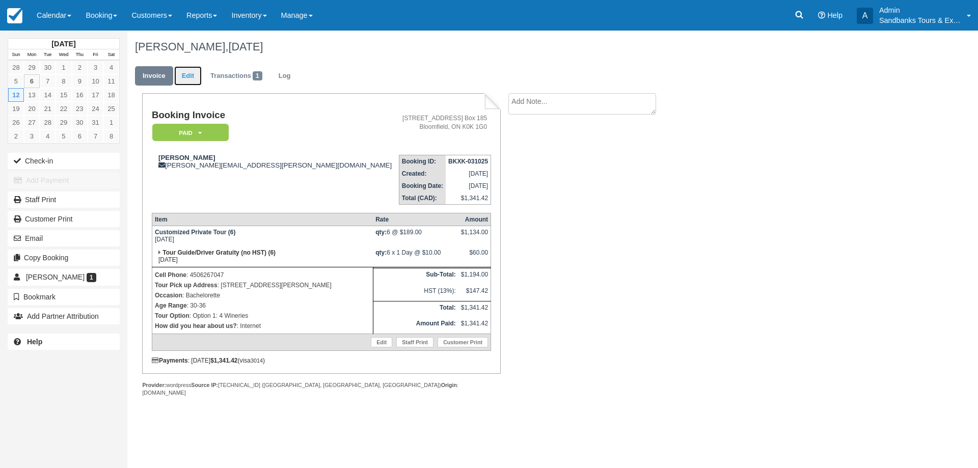
click at [194, 74] on link "Edit" at bounding box center [187, 76] width 27 height 20
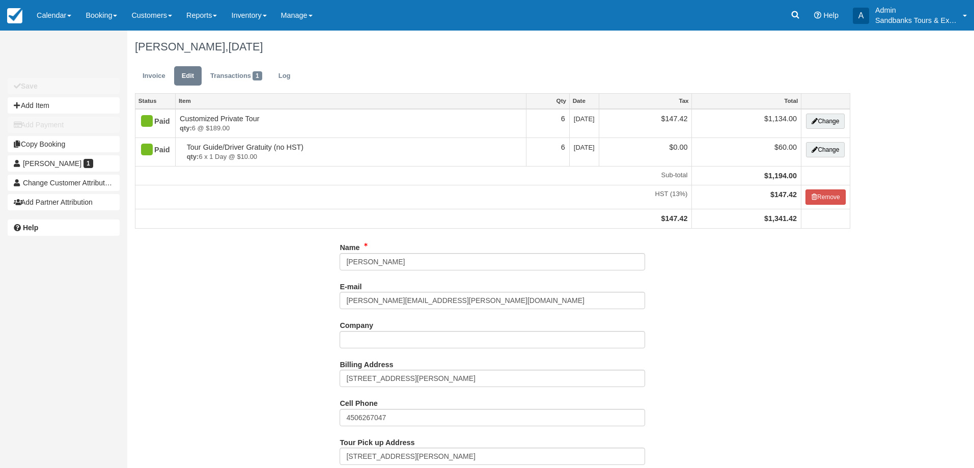
select select "Option 1: 4 Wineries"
click at [41, 103] on button "Add Item" at bounding box center [64, 105] width 112 height 16
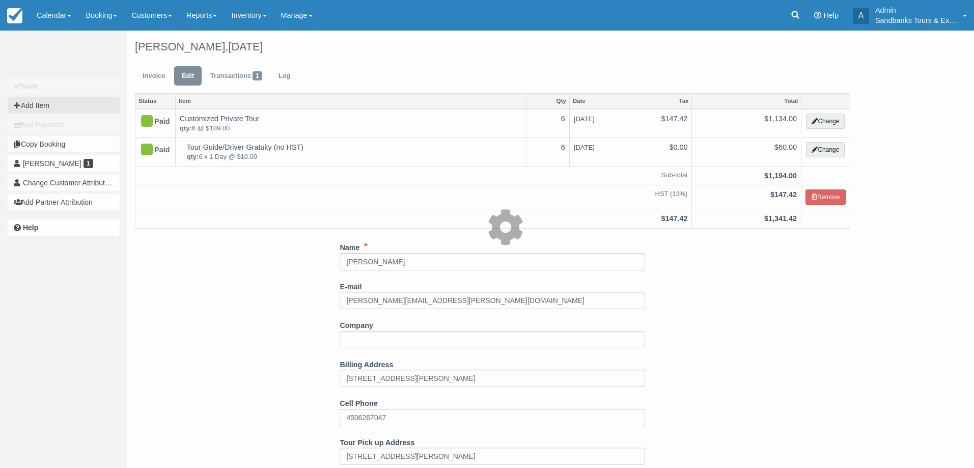
type input "0.00"
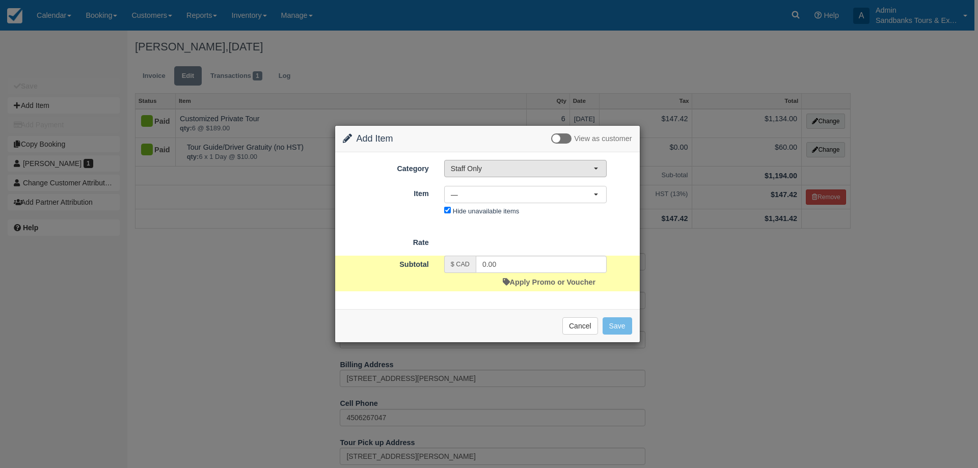
click at [512, 172] on span "Staff Only" at bounding box center [522, 168] width 143 height 10
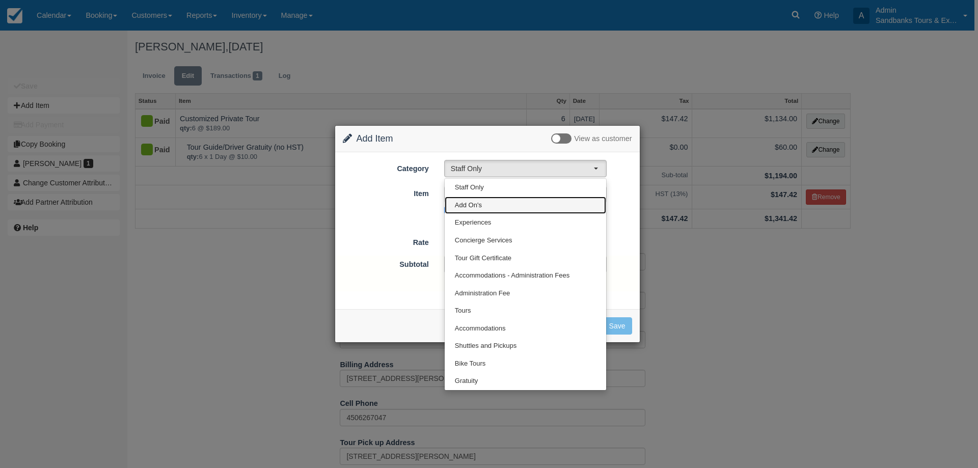
click at [468, 207] on span "Add On's" at bounding box center [468, 206] width 27 height 10
select select "39"
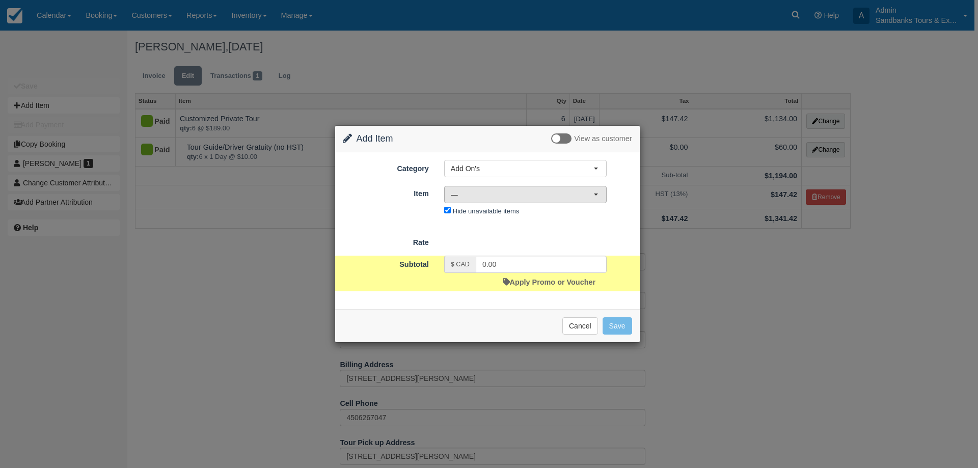
click at [471, 191] on span "—" at bounding box center [522, 194] width 143 height 10
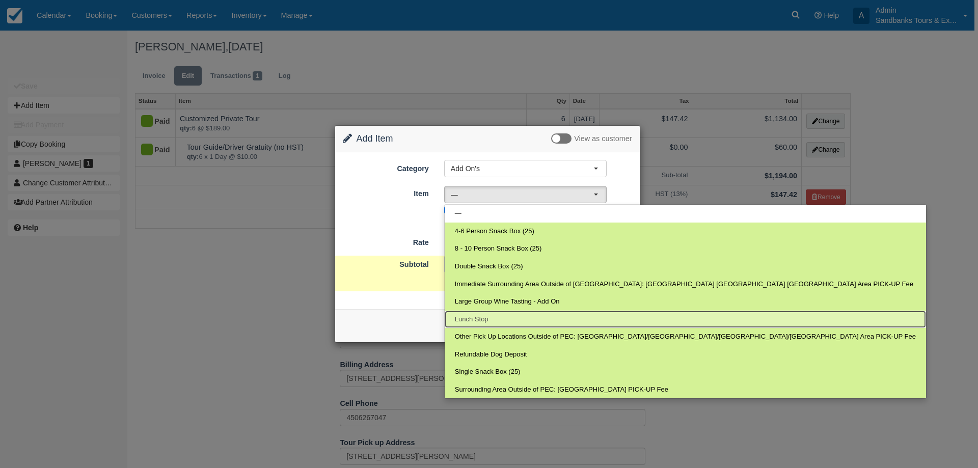
click at [491, 321] on link "Lunch Stop" at bounding box center [685, 320] width 481 height 18
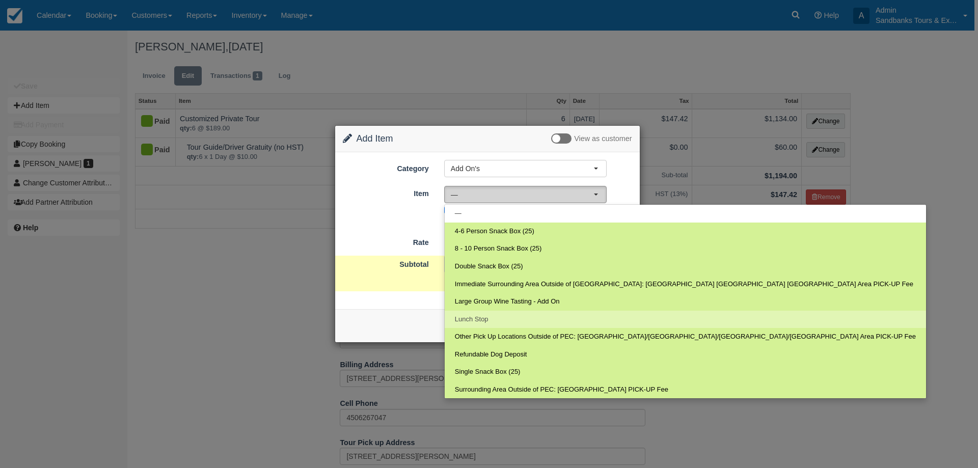
select select "166"
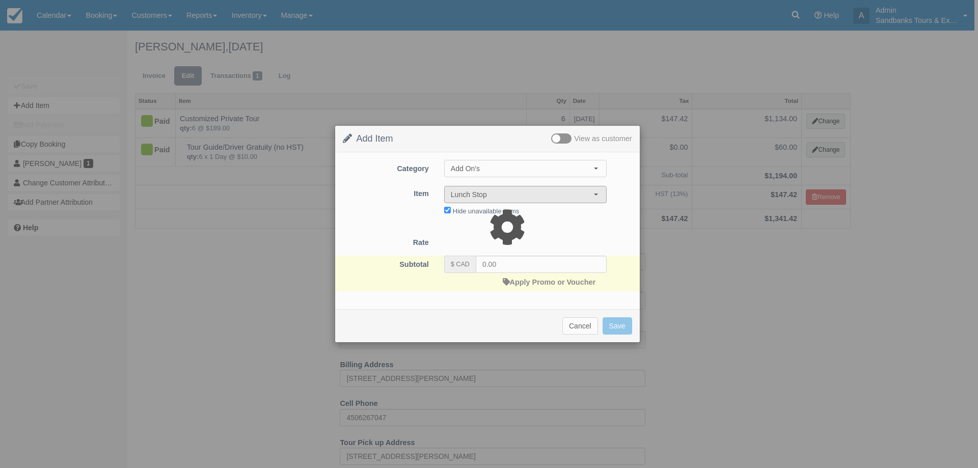
type input "60.00"
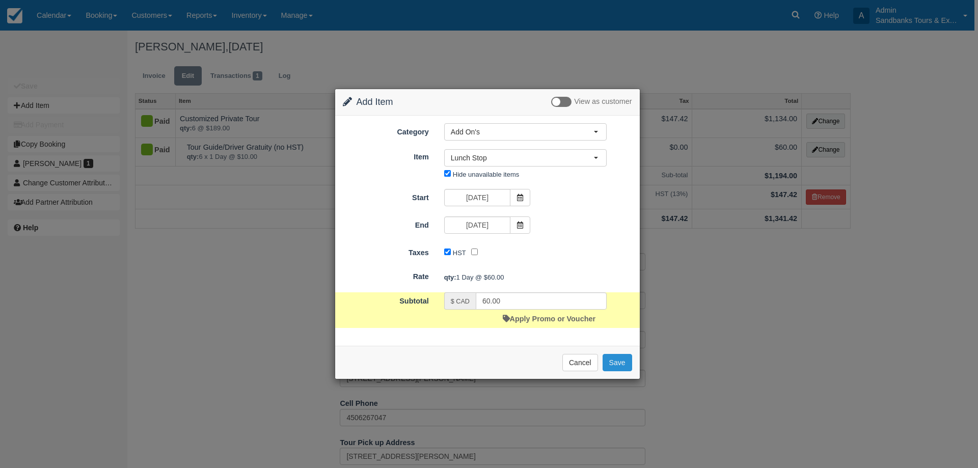
click at [616, 364] on button "Save" at bounding box center [617, 362] width 30 height 17
checkbox input "false"
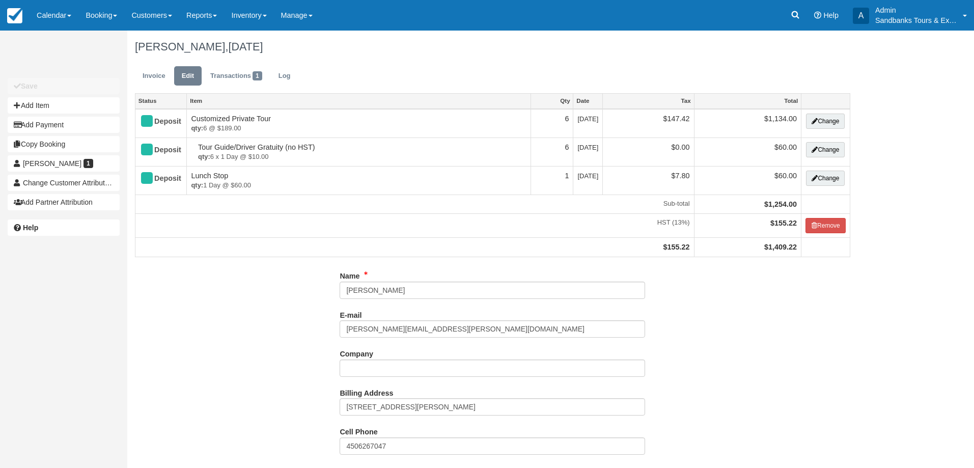
select select "Option 1: 4 Wineries"
click at [157, 78] on link "Invoice" at bounding box center [154, 76] width 38 height 20
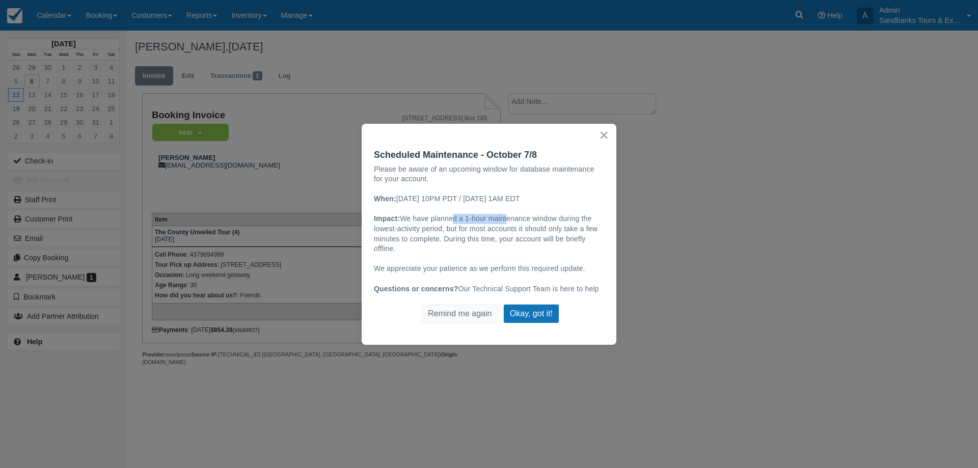
drag, startPoint x: 452, startPoint y: 216, endPoint x: 550, endPoint y: 215, distance: 98.3
click at [508, 215] on span "We have planned a 1-hour maintenance window during the lowest-activity period, …" at bounding box center [487, 233] width 226 height 38
click at [550, 215] on span "We have planned a 1-hour maintenance window during the lowest-activity period, …" at bounding box center [487, 233] width 226 height 38
click at [603, 134] on button "×" at bounding box center [604, 135] width 10 height 16
